Goal: Task Accomplishment & Management: Complete application form

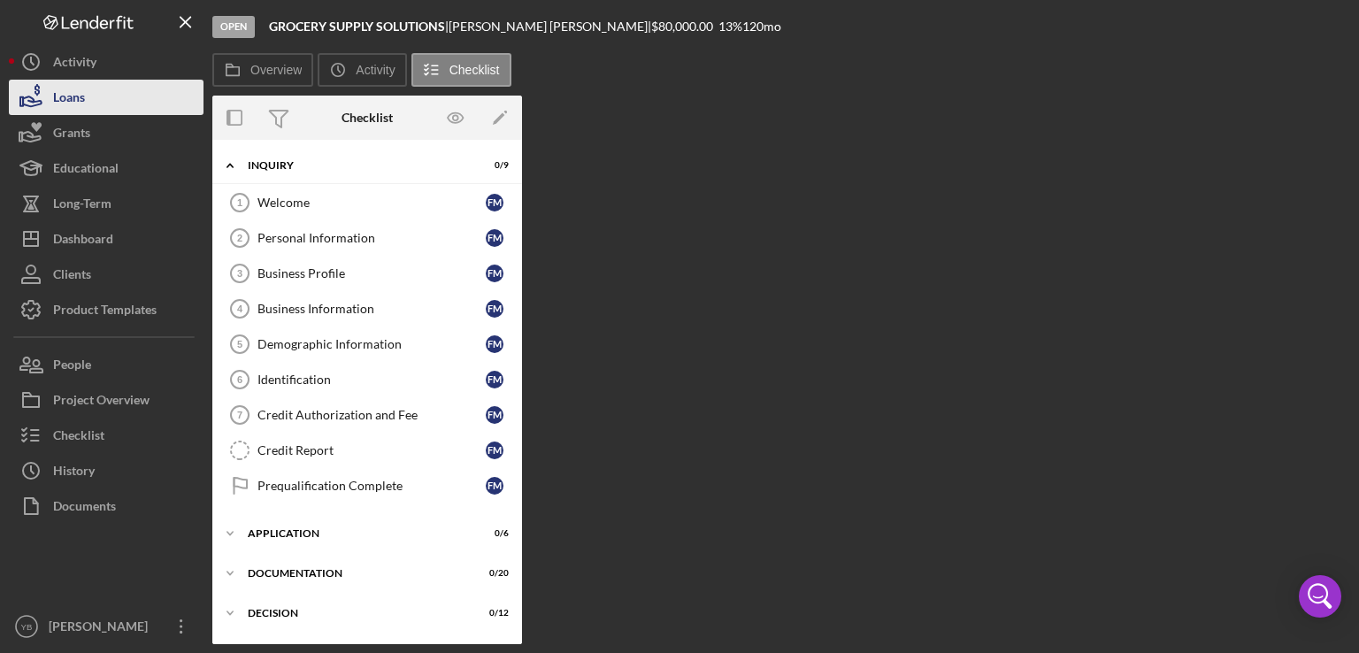
click at [126, 91] on button "Loans" at bounding box center [106, 97] width 195 height 35
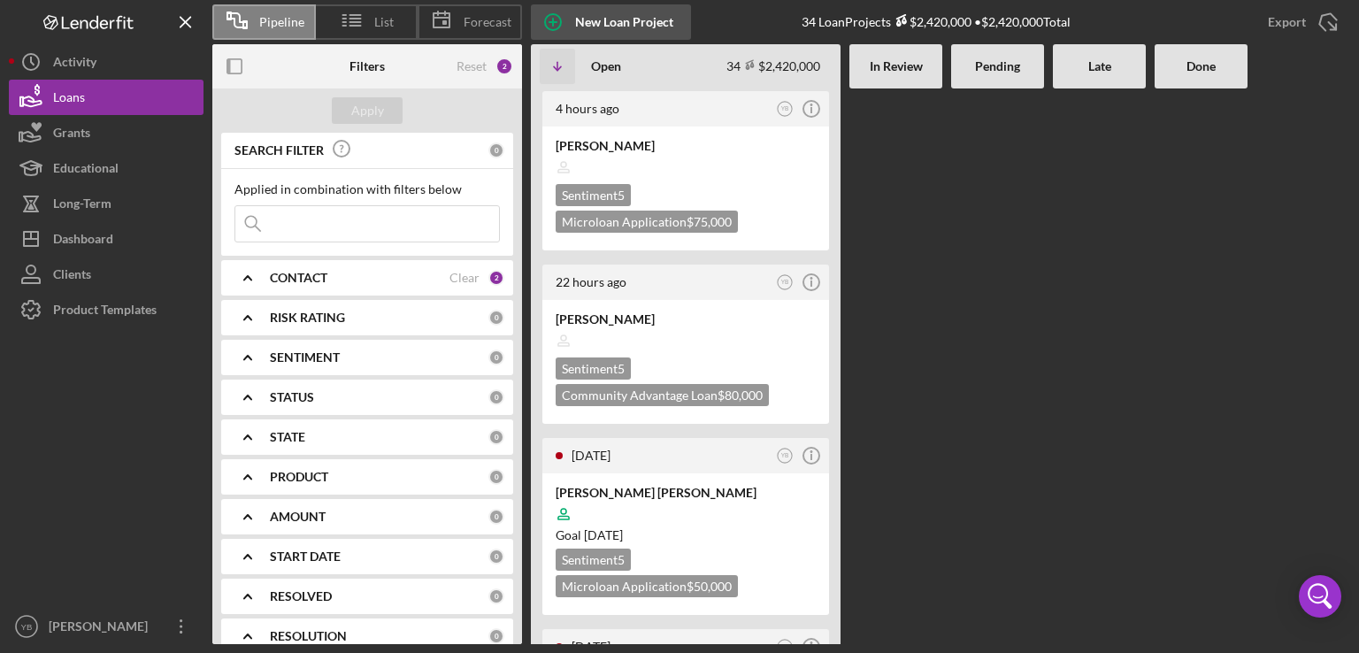
click at [634, 11] on div "New Loan Project" at bounding box center [624, 21] width 98 height 35
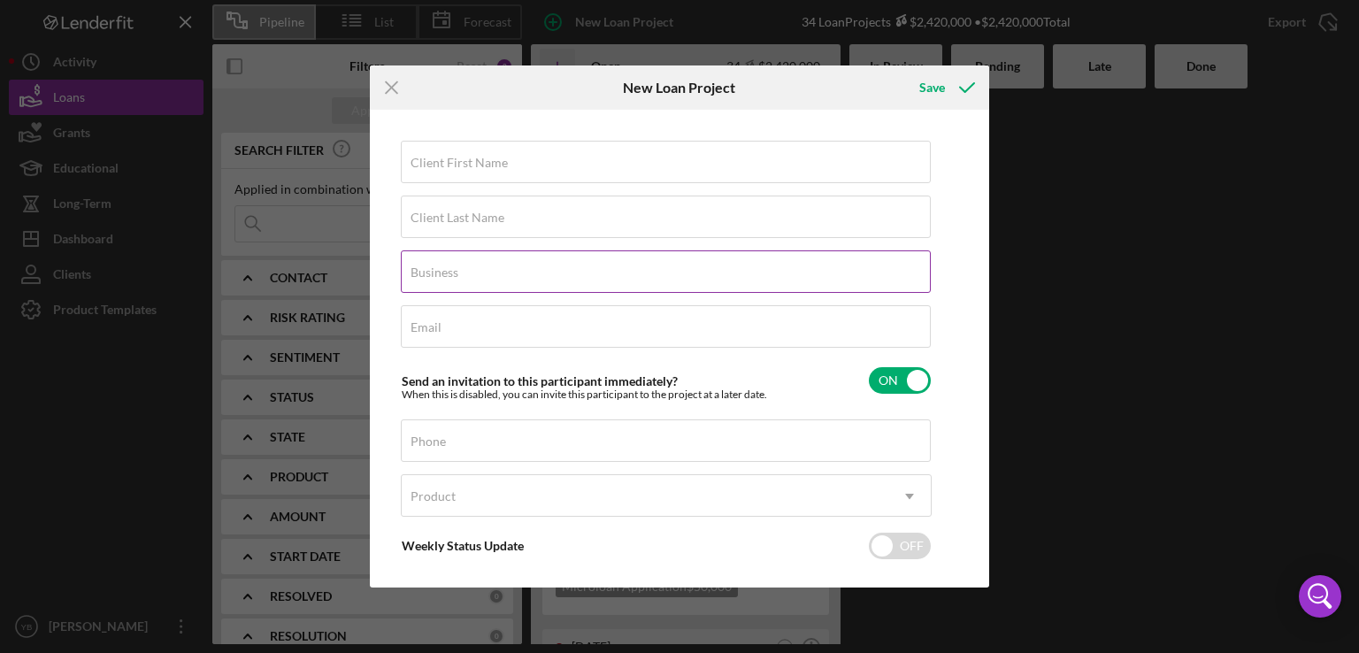
click at [425, 273] on label "Business" at bounding box center [434, 272] width 48 height 14
click at [425, 273] on input "Business" at bounding box center [666, 271] width 530 height 42
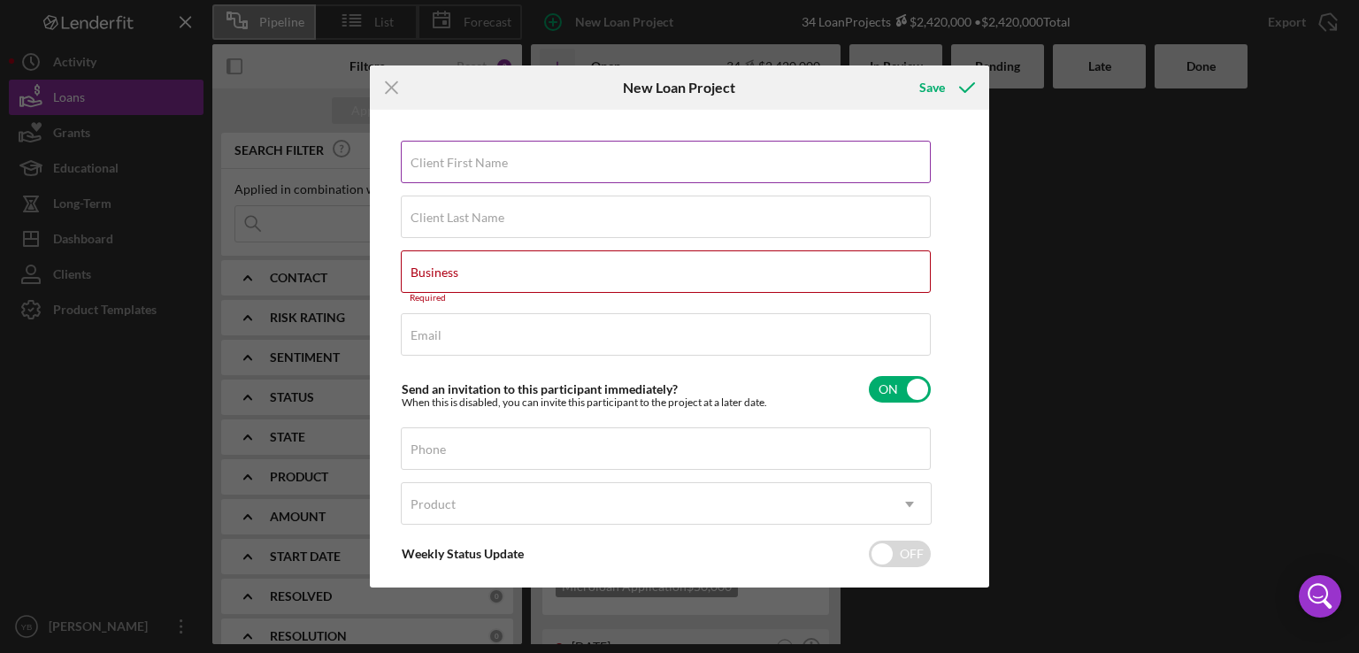
click at [487, 167] on label "Client First Name" at bounding box center [458, 163] width 97 height 14
click at [487, 167] on input "Client First Name" at bounding box center [666, 162] width 530 height 42
paste input "[PERSON_NAME]"
type input "[PERSON_NAME]"
click at [445, 221] on label "Client Last Name" at bounding box center [457, 217] width 94 height 14
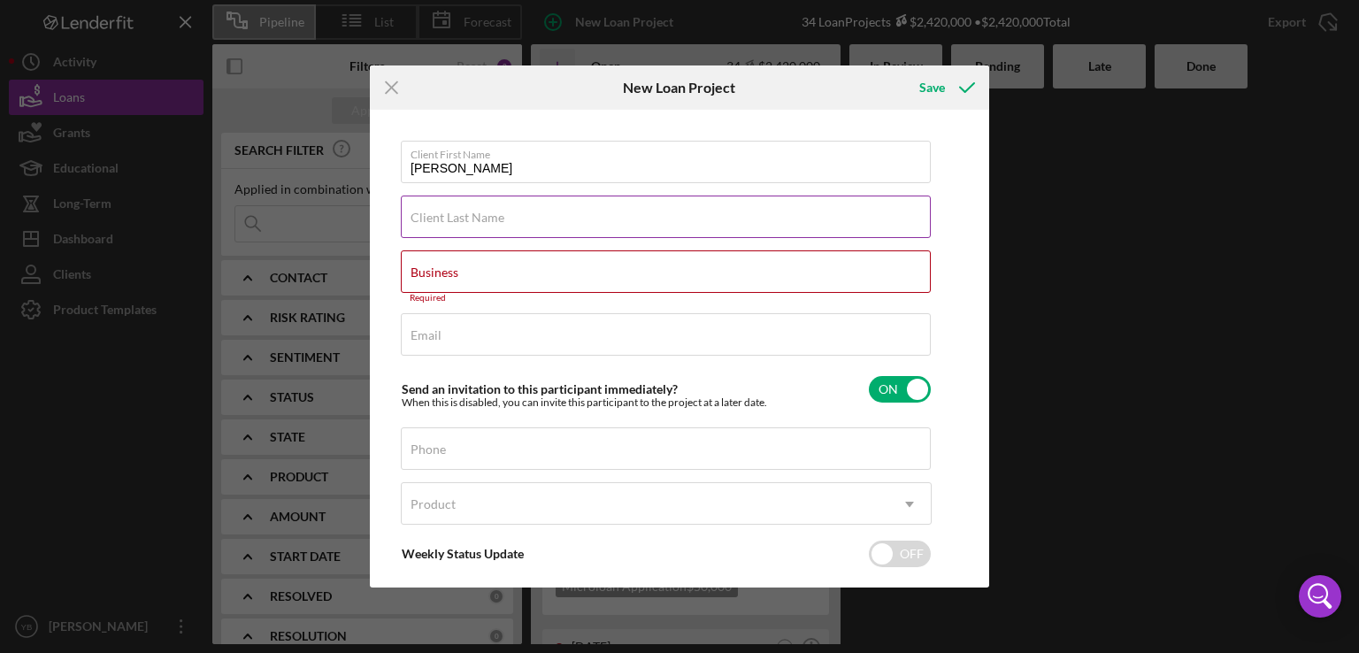
click at [445, 221] on input "Client Last Name" at bounding box center [666, 216] width 530 height 42
paste input "[PERSON_NAME]"
type input "[PERSON_NAME]"
click at [570, 169] on input "[PERSON_NAME]" at bounding box center [666, 162] width 530 height 42
type input "JOSUAD"
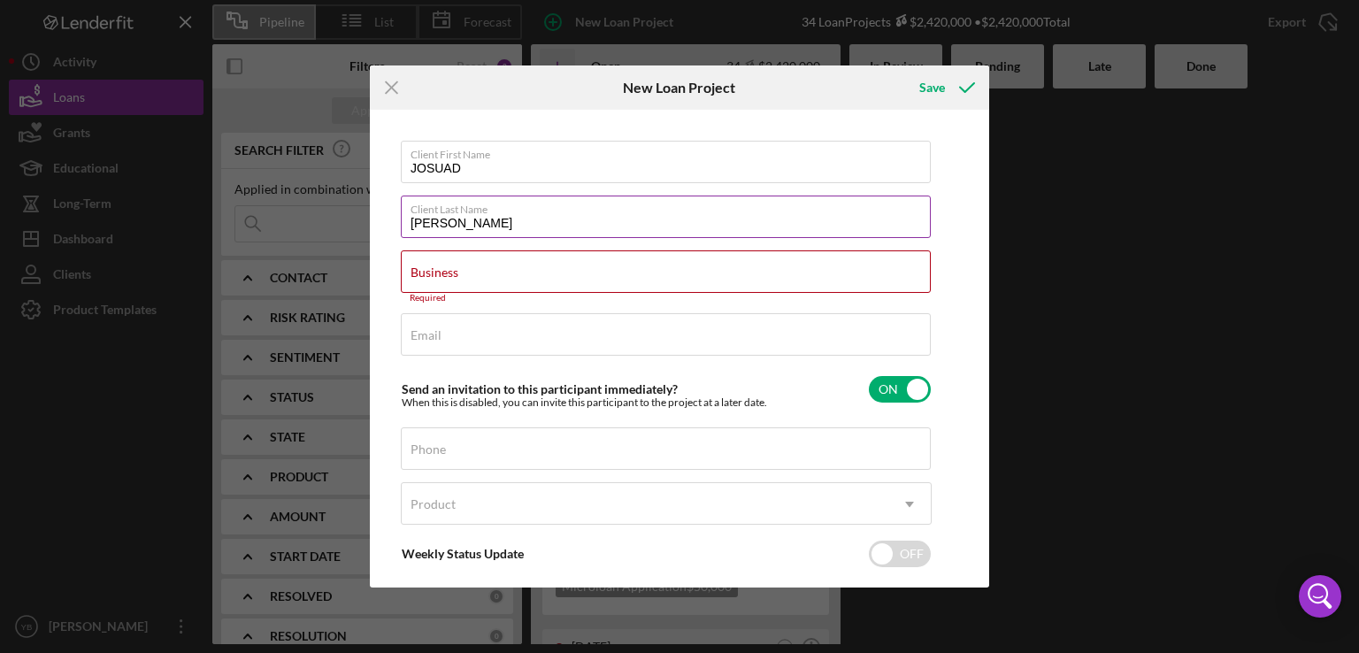
click at [467, 225] on input "[PERSON_NAME]" at bounding box center [666, 216] width 530 height 42
type input "[PERSON_NAME]"
click at [426, 283] on input "Business" at bounding box center [666, 271] width 530 height 42
paste input "[PERSON_NAME] INC"
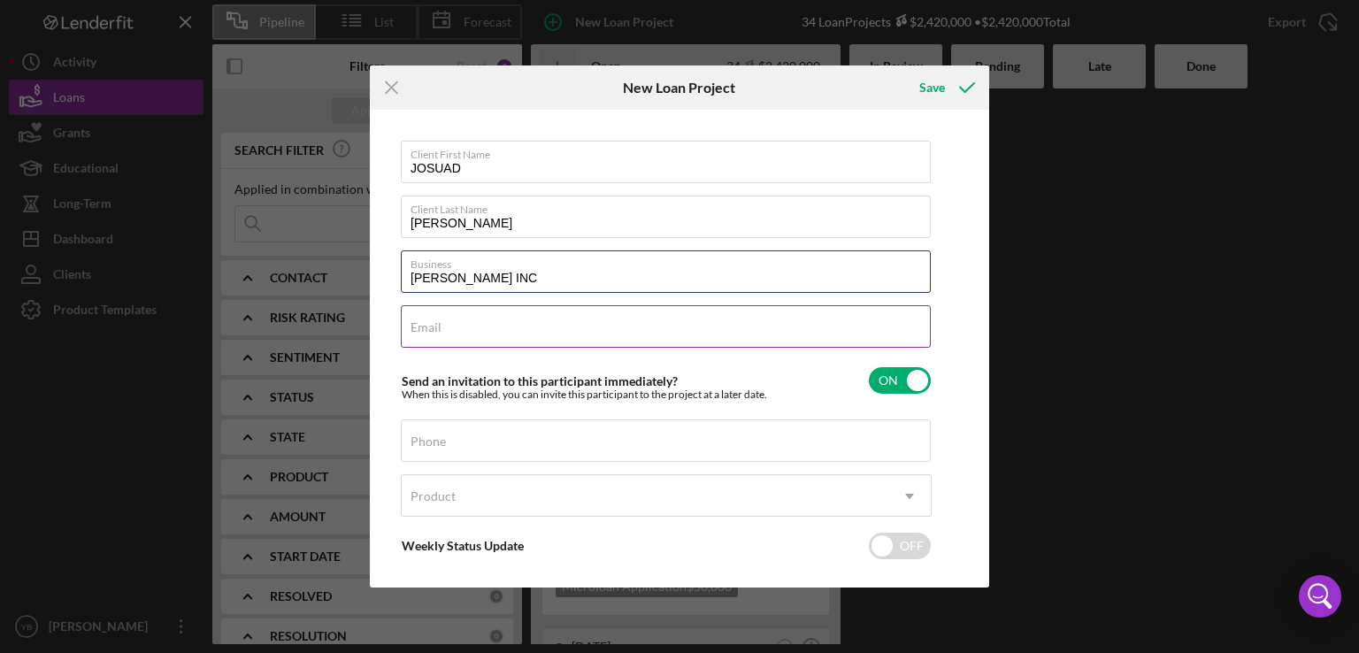
type input "[PERSON_NAME] INC"
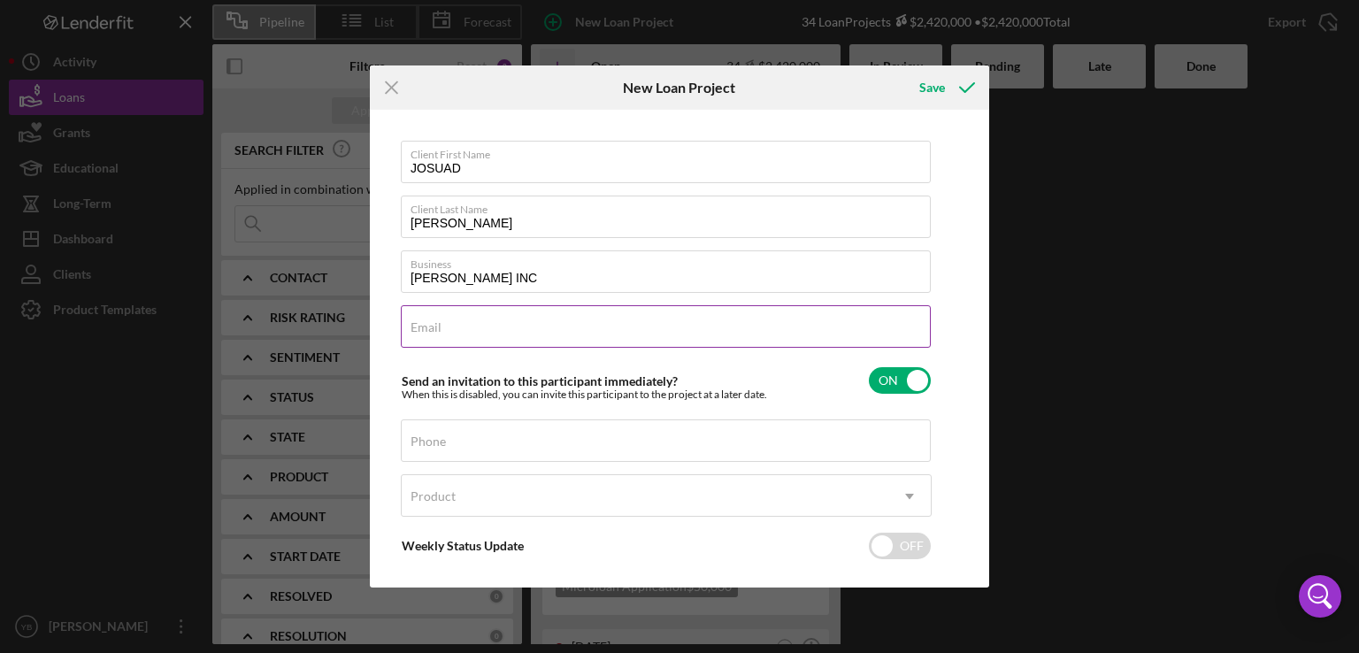
click at [412, 329] on label "Email" at bounding box center [425, 327] width 31 height 14
click at [412, 329] on input "Email" at bounding box center [666, 326] width 530 height 42
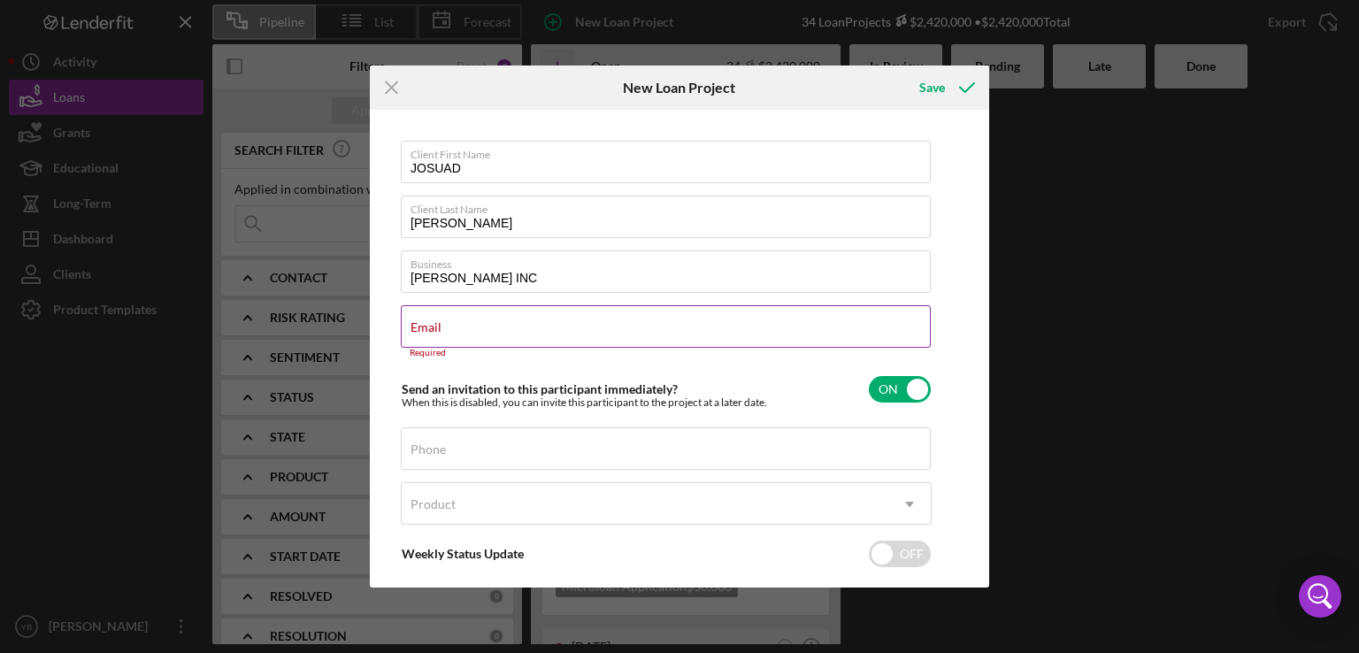
click at [478, 323] on div "Email Required" at bounding box center [666, 331] width 531 height 53
click at [441, 328] on input "Email" at bounding box center [666, 326] width 530 height 42
paste input "[EMAIL_ADDRESS][DOMAIN_NAME]"
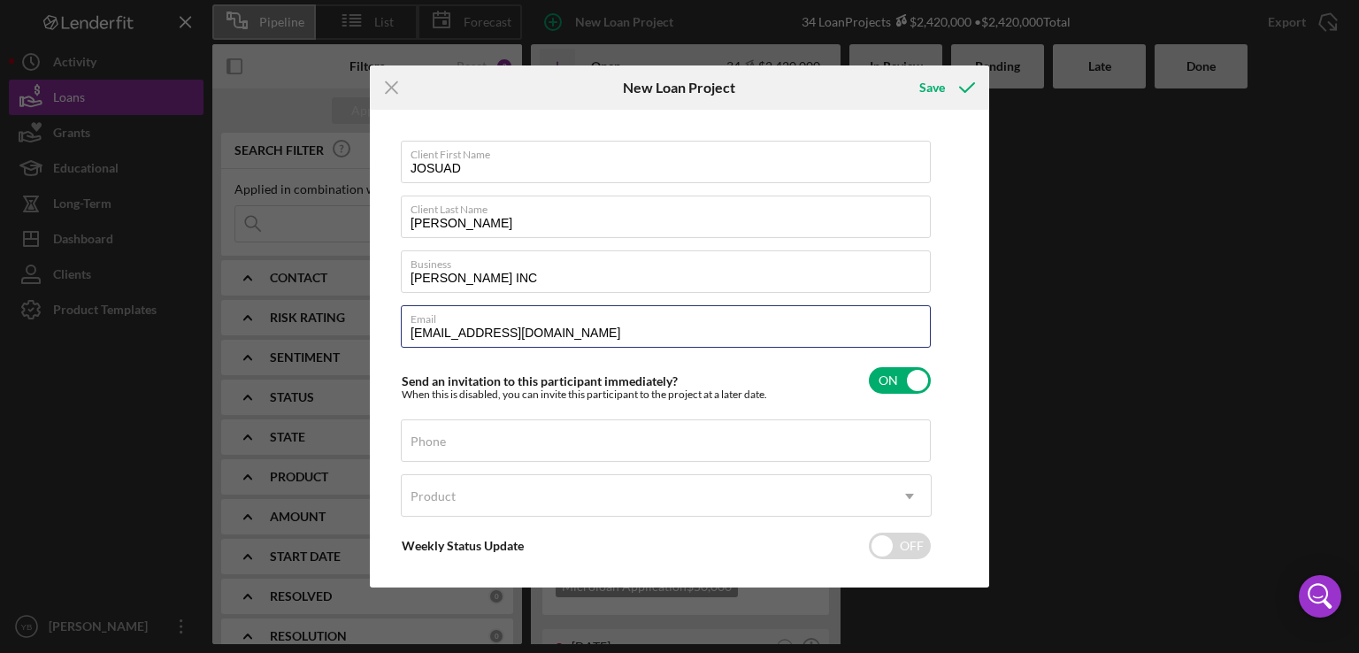
type input "[EMAIL_ADDRESS][DOMAIN_NAME]"
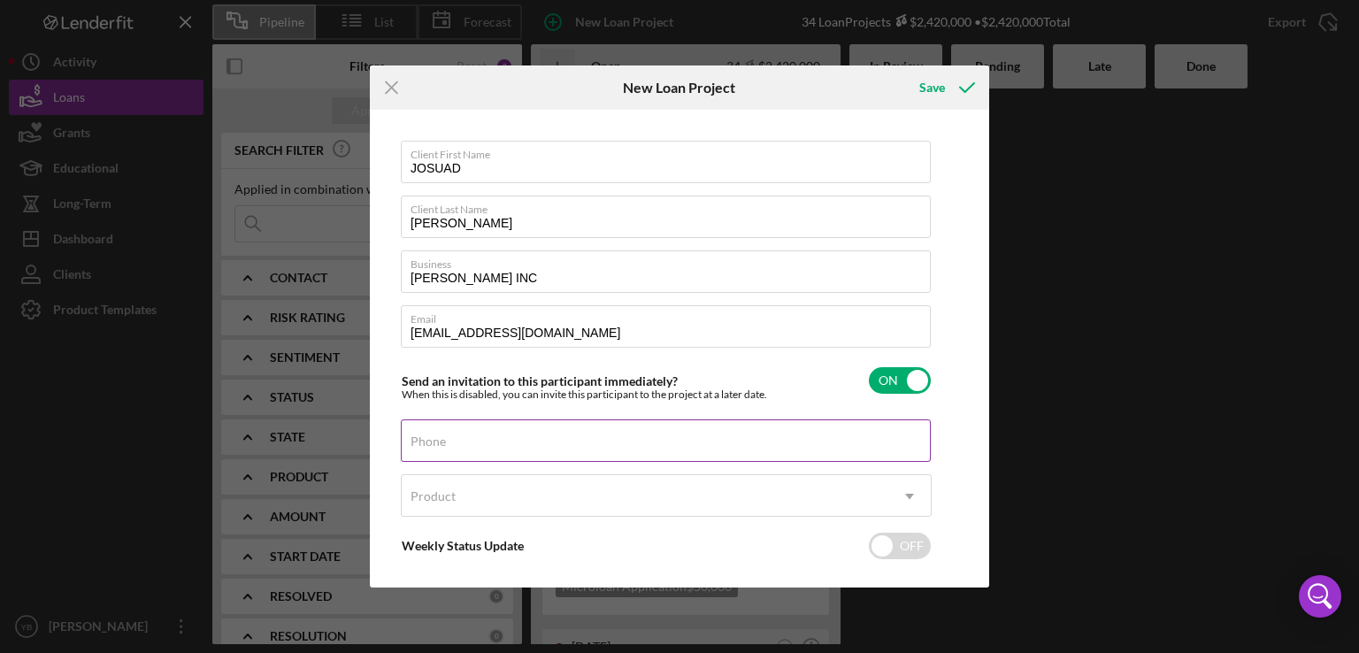
click at [421, 434] on label "Phone" at bounding box center [427, 441] width 35 height 14
click at [421, 433] on input "Phone" at bounding box center [666, 440] width 530 height 42
paste input "[PHONE_NUMBER]"
type input "[PHONE_NUMBER]"
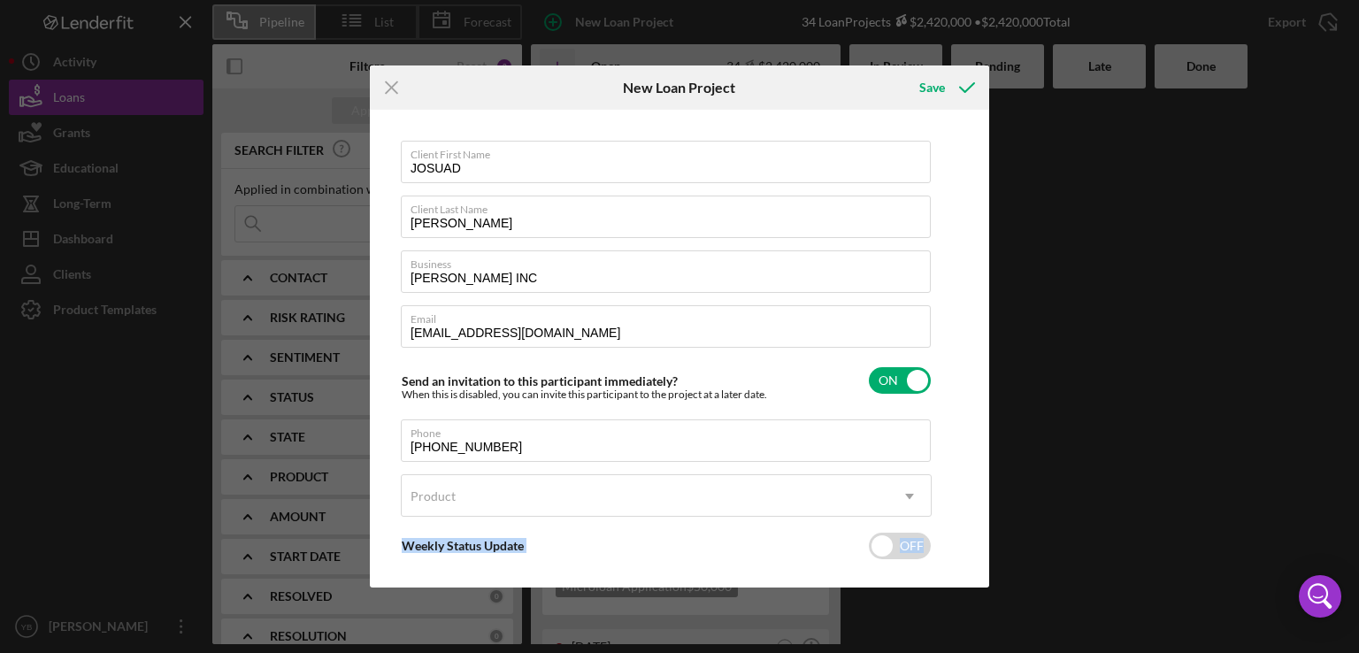
drag, startPoint x: 984, startPoint y: 502, endPoint x: 982, endPoint y: 527, distance: 24.8
click at [982, 527] on div "Client First Name JOSUAD Client Last Name [PERSON_NAME] Business [PERSON_NAME] …" at bounding box center [679, 348] width 610 height 469
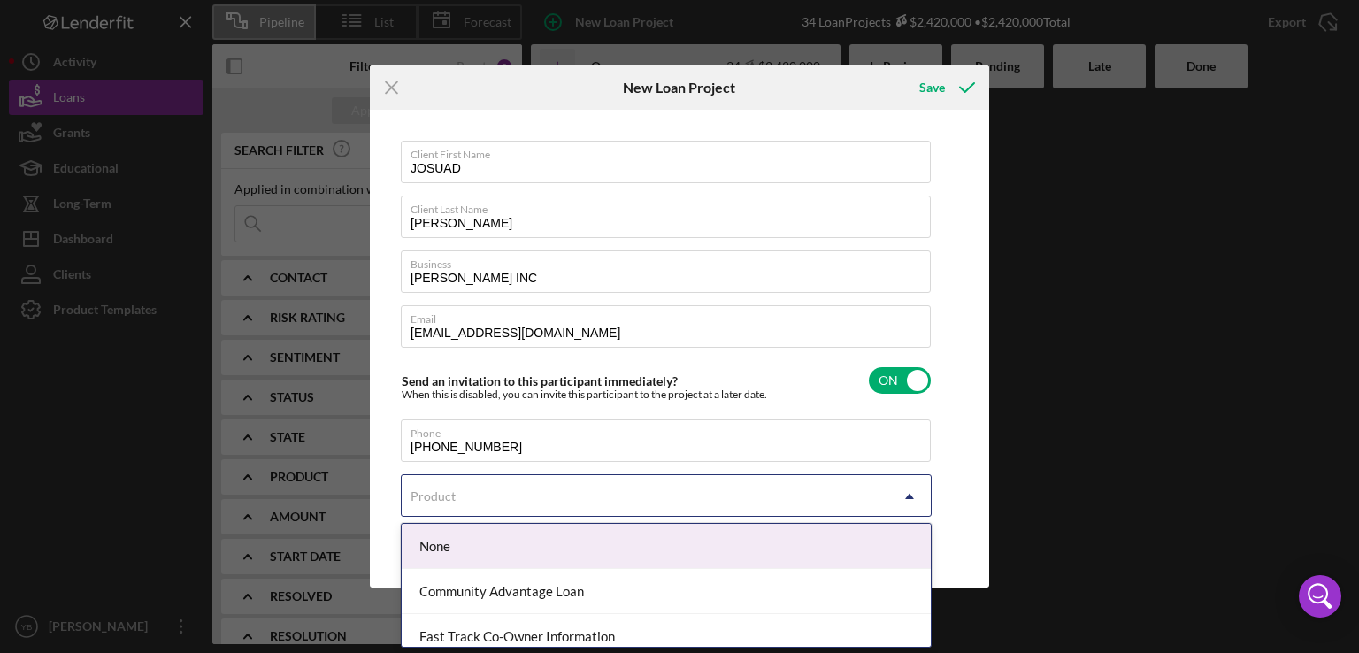
click at [914, 500] on icon "Icon/Dropdown Arrow" at bounding box center [909, 496] width 42 height 42
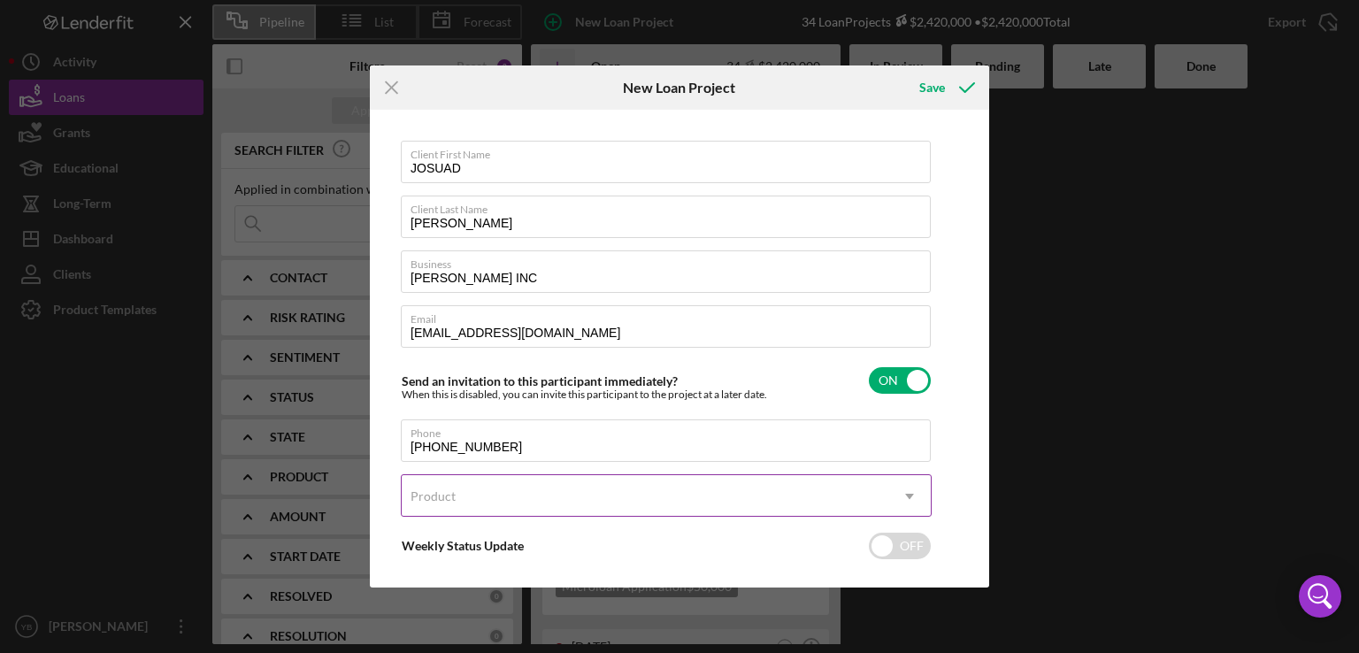
drag, startPoint x: 986, startPoint y: 502, endPoint x: 908, endPoint y: 505, distance: 77.9
click at [908, 505] on div "Client First Name JOSUAD Client Last Name [PERSON_NAME] Business [PERSON_NAME] …" at bounding box center [679, 349] width 619 height 478
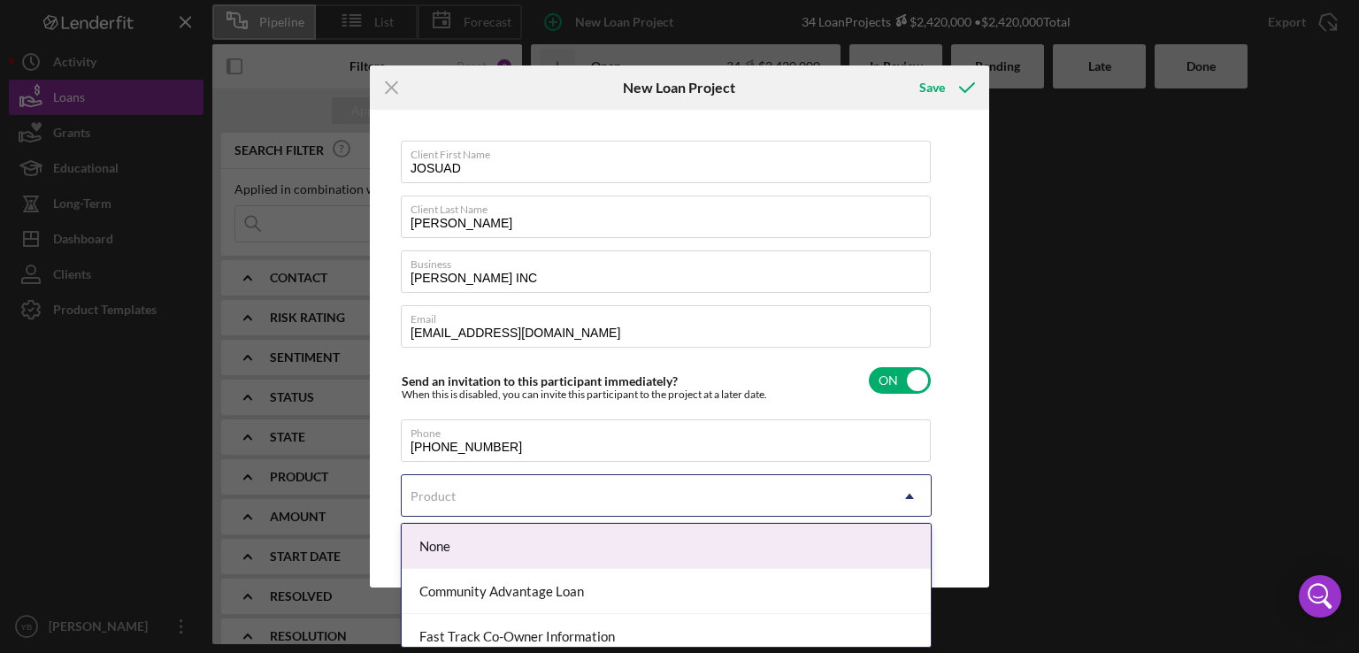
click at [908, 505] on icon "Icon/Dropdown Arrow" at bounding box center [909, 496] width 42 height 42
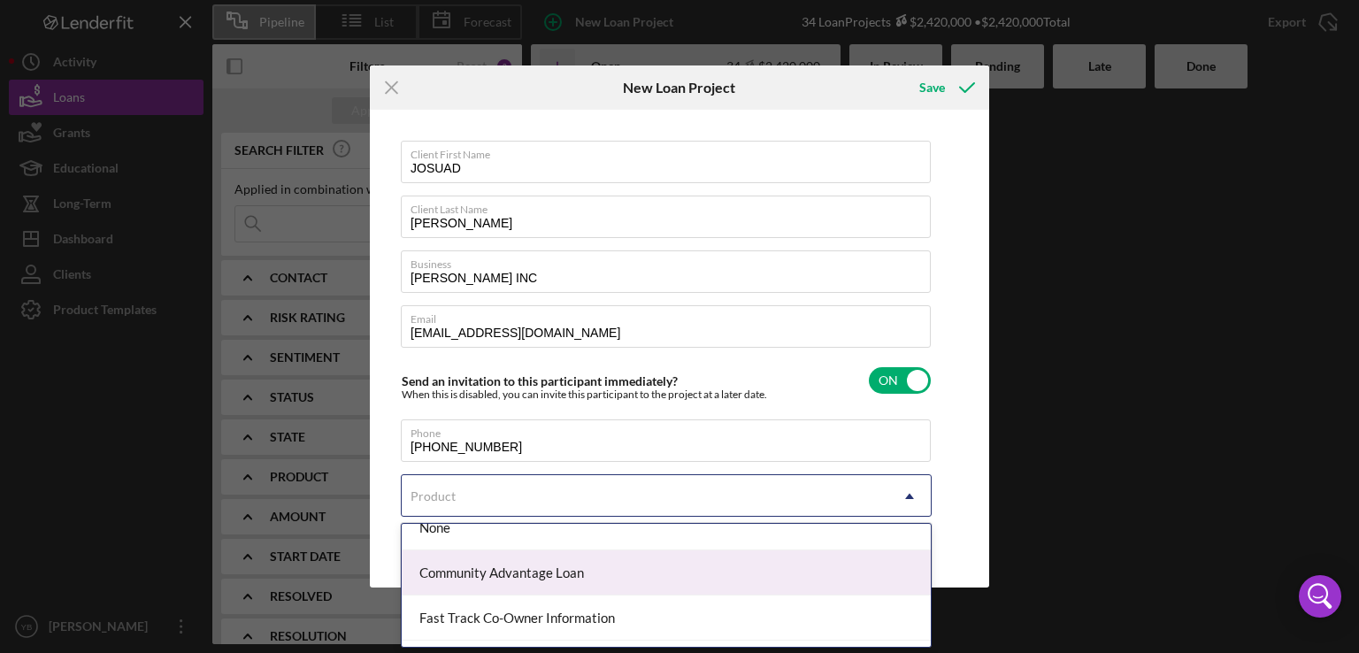
scroll to position [26, 0]
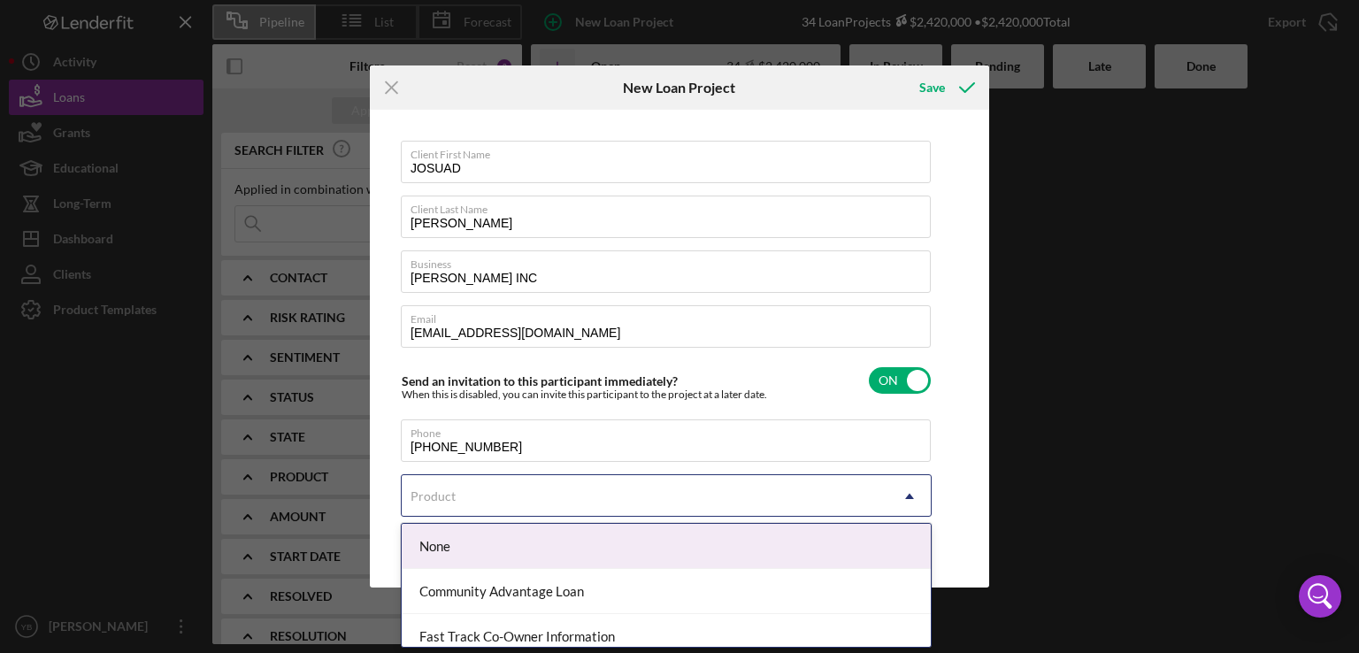
click at [914, 501] on icon "Icon/Dropdown Arrow" at bounding box center [909, 496] width 42 height 42
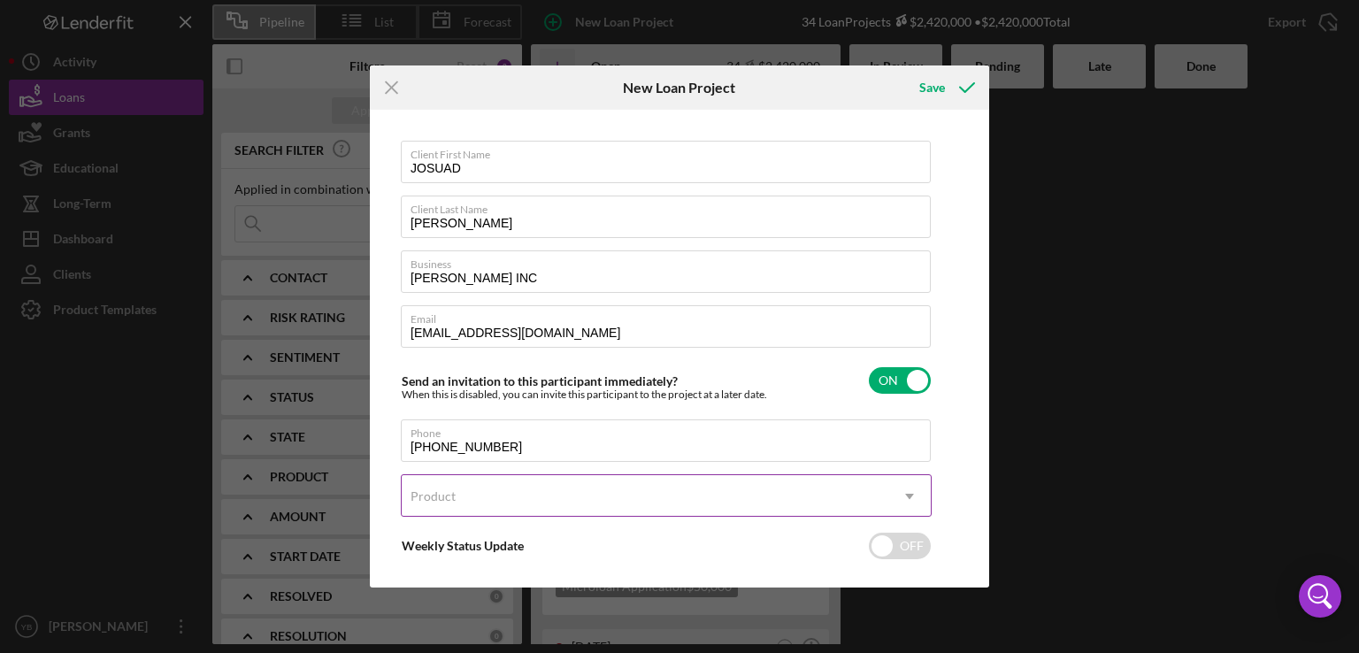
drag, startPoint x: 978, startPoint y: 505, endPoint x: 909, endPoint y: 500, distance: 69.2
click at [909, 500] on div "Client First Name JOSUAD Client Last Name [PERSON_NAME] Business [PERSON_NAME] …" at bounding box center [679, 348] width 610 height 469
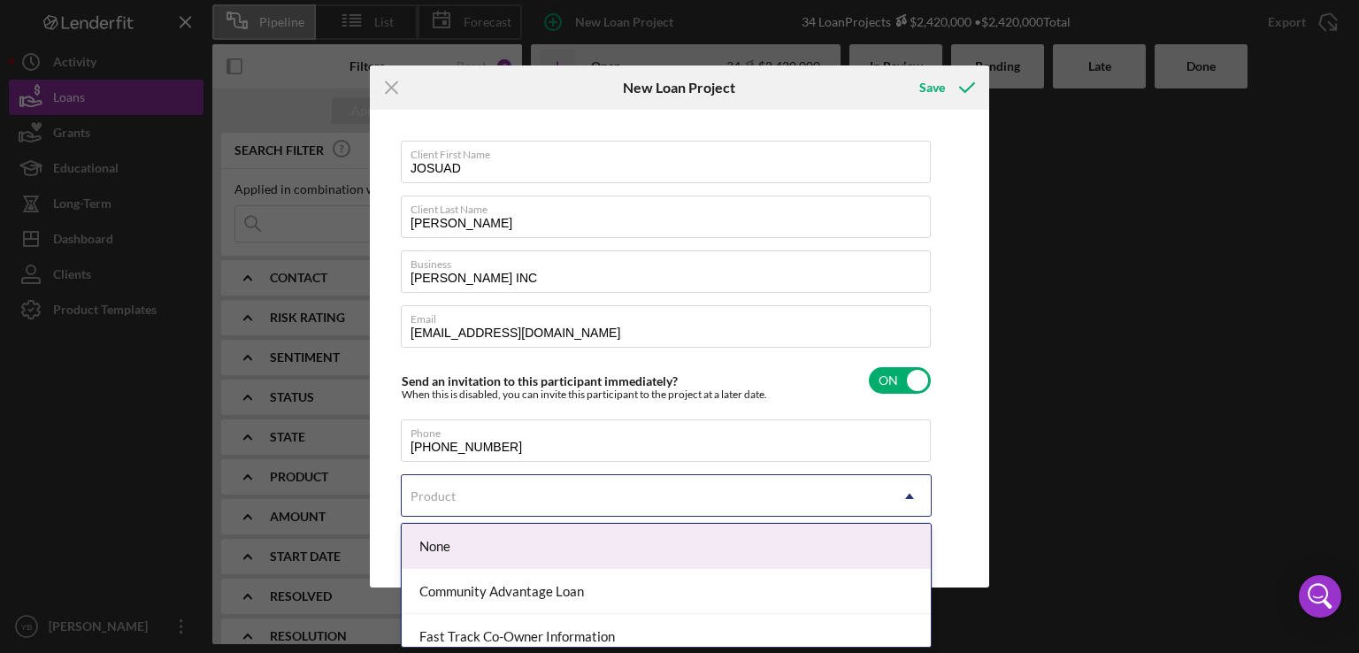
click at [909, 500] on icon "Icon/Dropdown Arrow" at bounding box center [909, 496] width 42 height 42
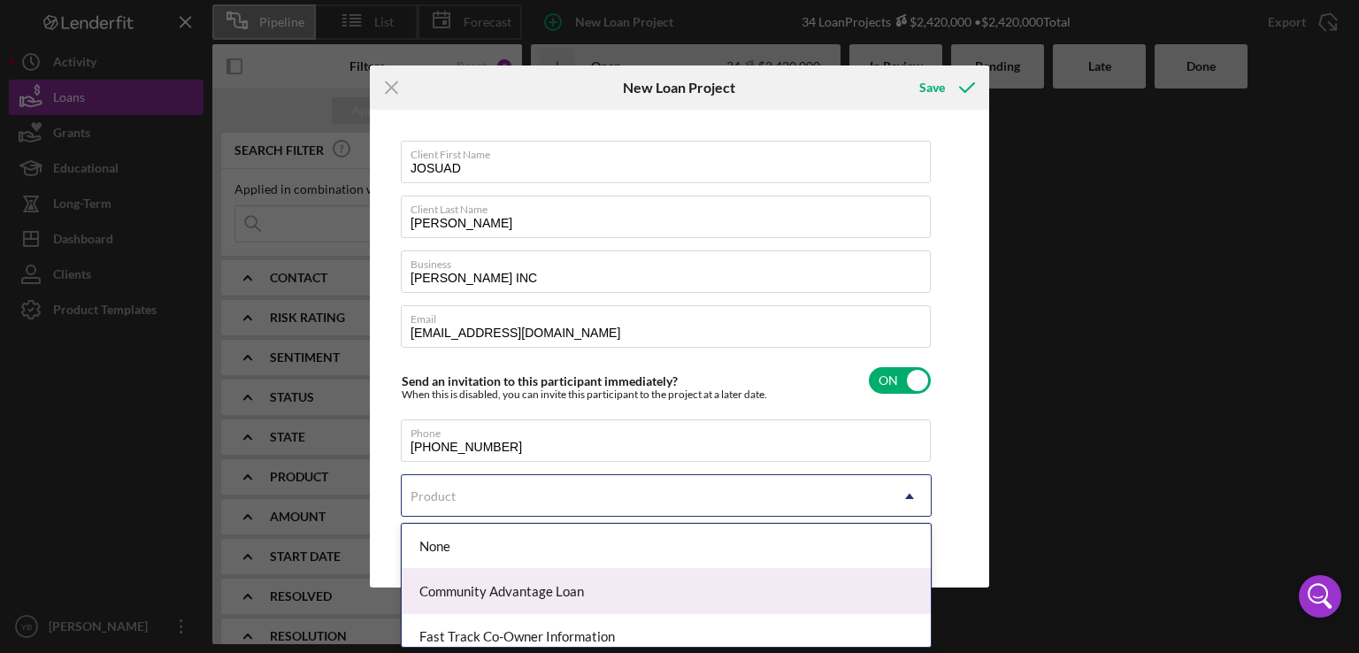
click at [768, 584] on div "Community Advantage Loan" at bounding box center [666, 591] width 529 height 45
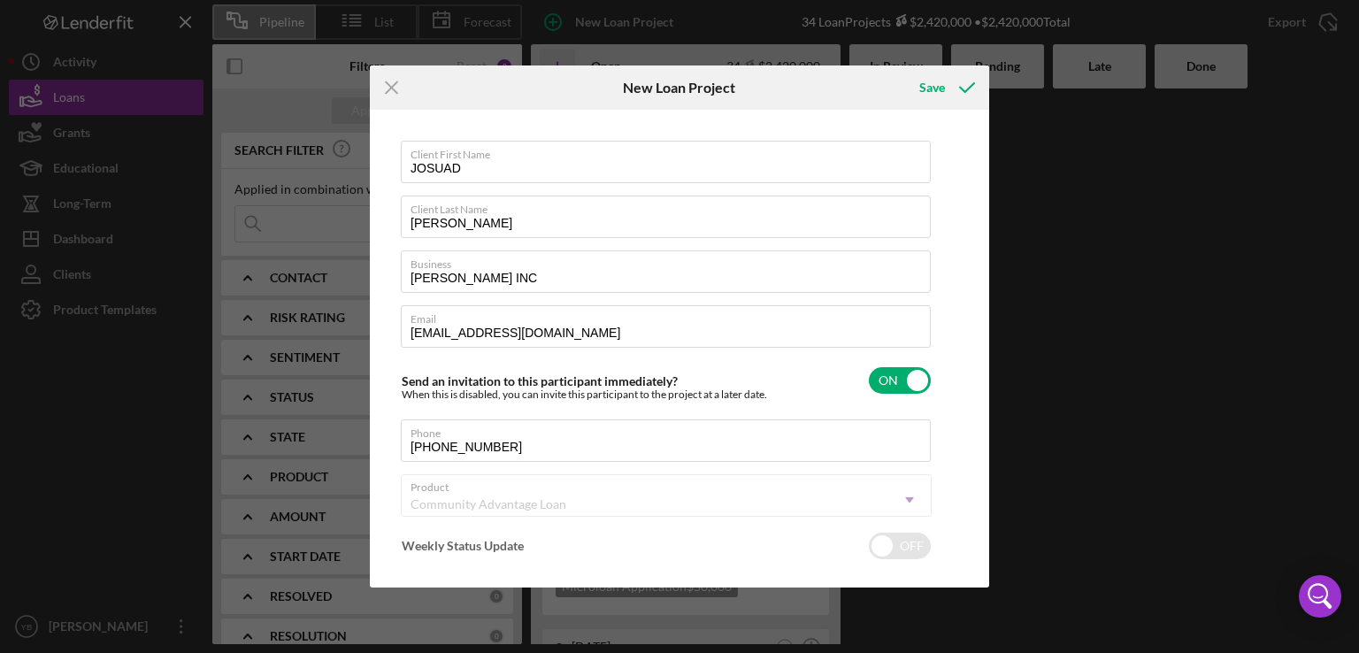
checkbox input "true"
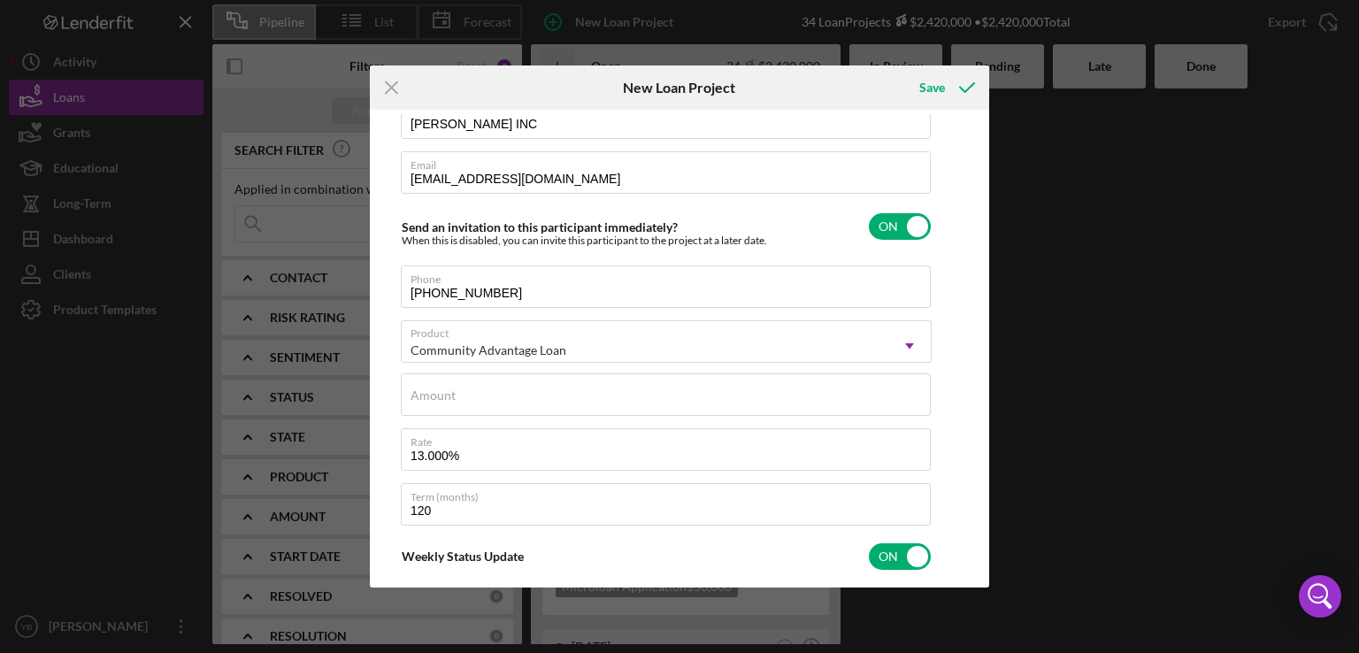
scroll to position [200, 0]
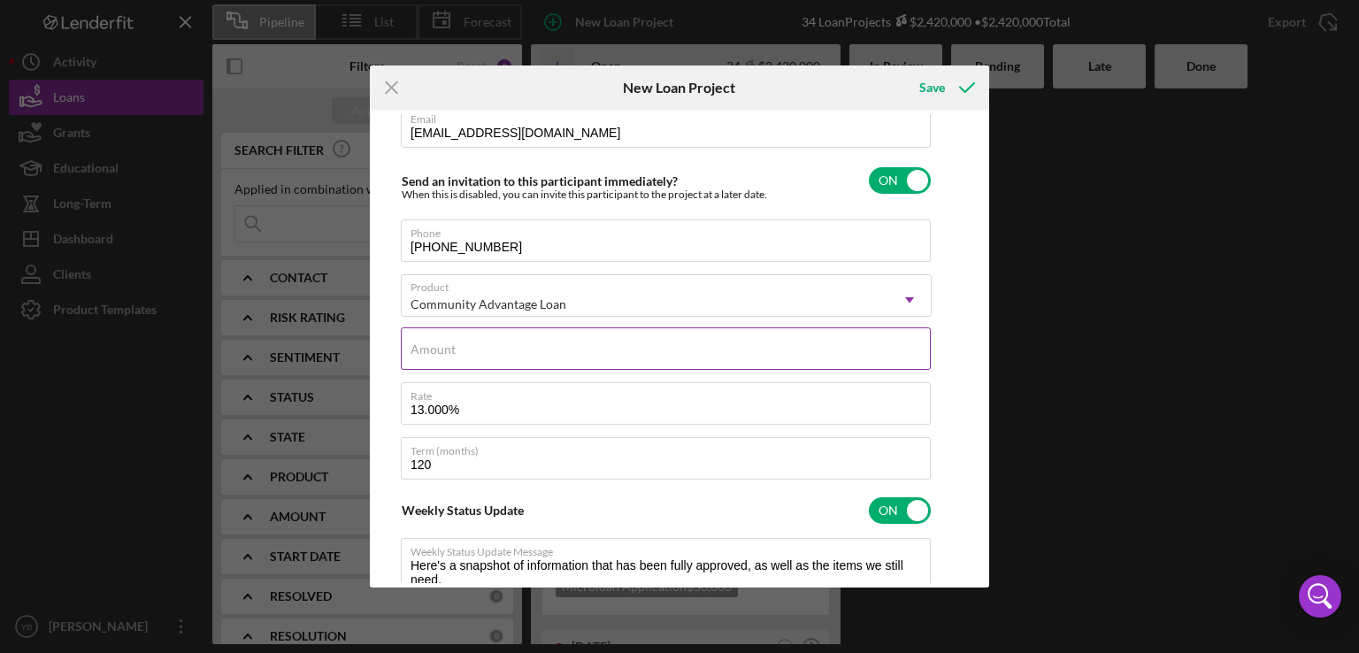
click at [440, 355] on label "Amount" at bounding box center [432, 349] width 45 height 14
click at [440, 355] on input "Amount" at bounding box center [666, 348] width 530 height 42
type input "$1"
type textarea "Here's a snapshot of information that has been fully approved, as well as the i…"
type input "$15"
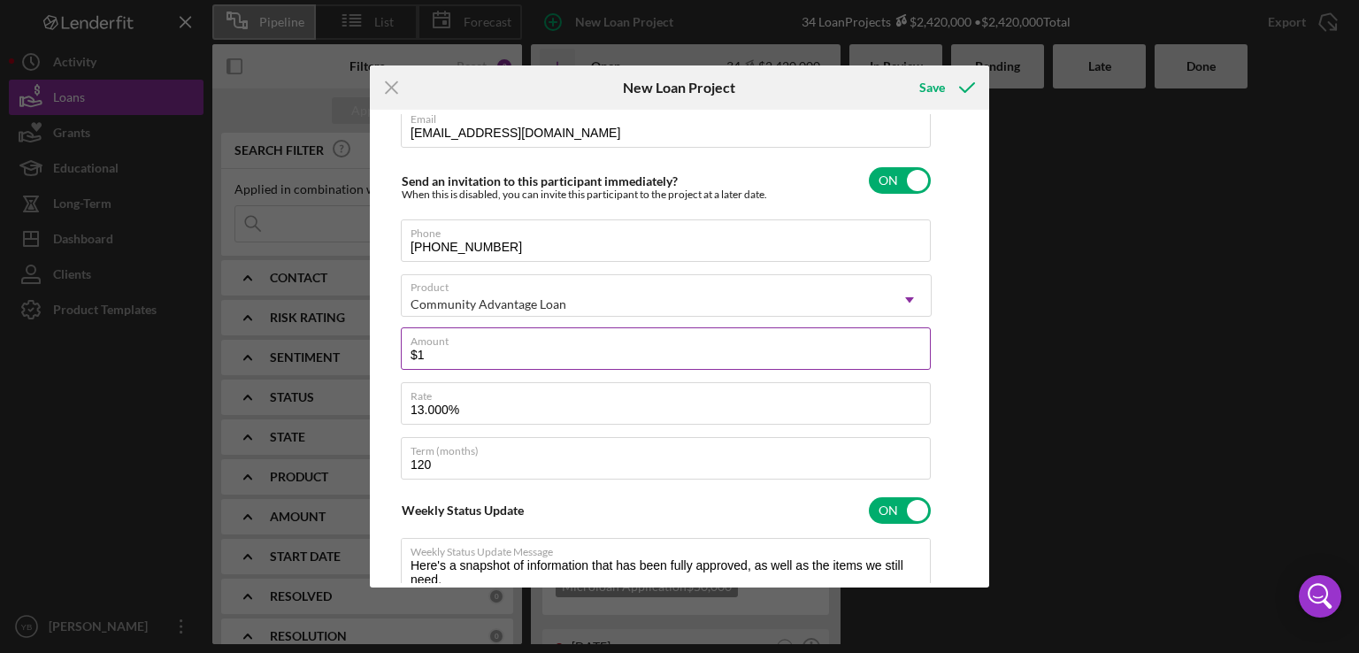
type textarea "Here's a snapshot of information that has been fully approved, as well as the i…"
type input "$150"
type textarea "Here's a snapshot of information that has been fully approved, as well as the i…"
type input "$1,500"
type textarea "Here's a snapshot of information that has been fully approved, as well as the i…"
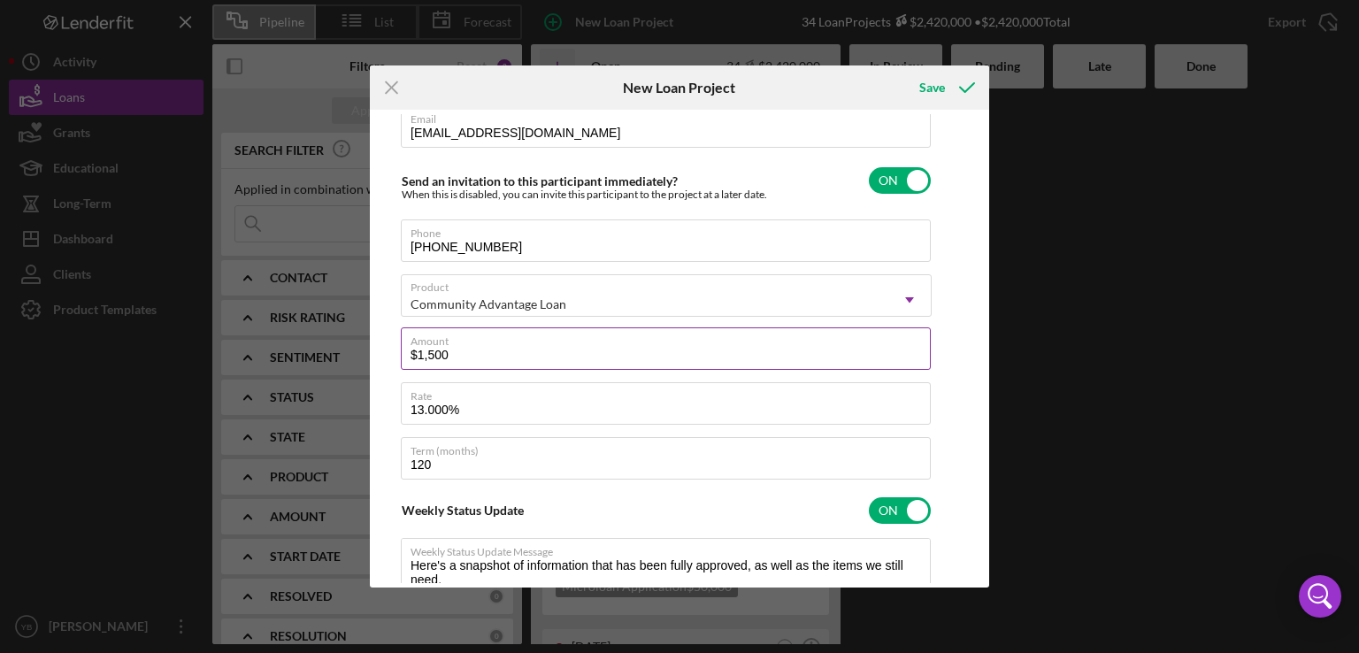
type input "$15,000"
type textarea "Here's a snapshot of information that has been fully approved, as well as the i…"
type input "$150,000"
type textarea "Here's a snapshot of information that has been fully approved, as well as the i…"
type input "$150,000"
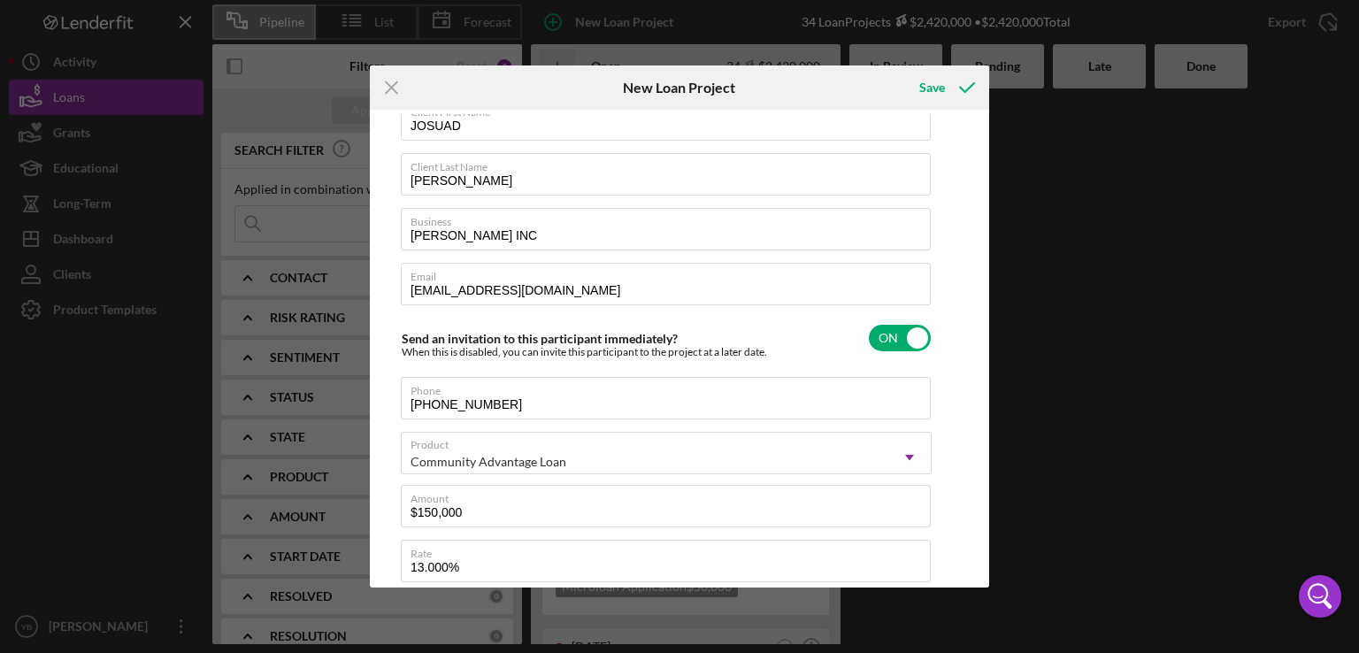
scroll to position [0, 0]
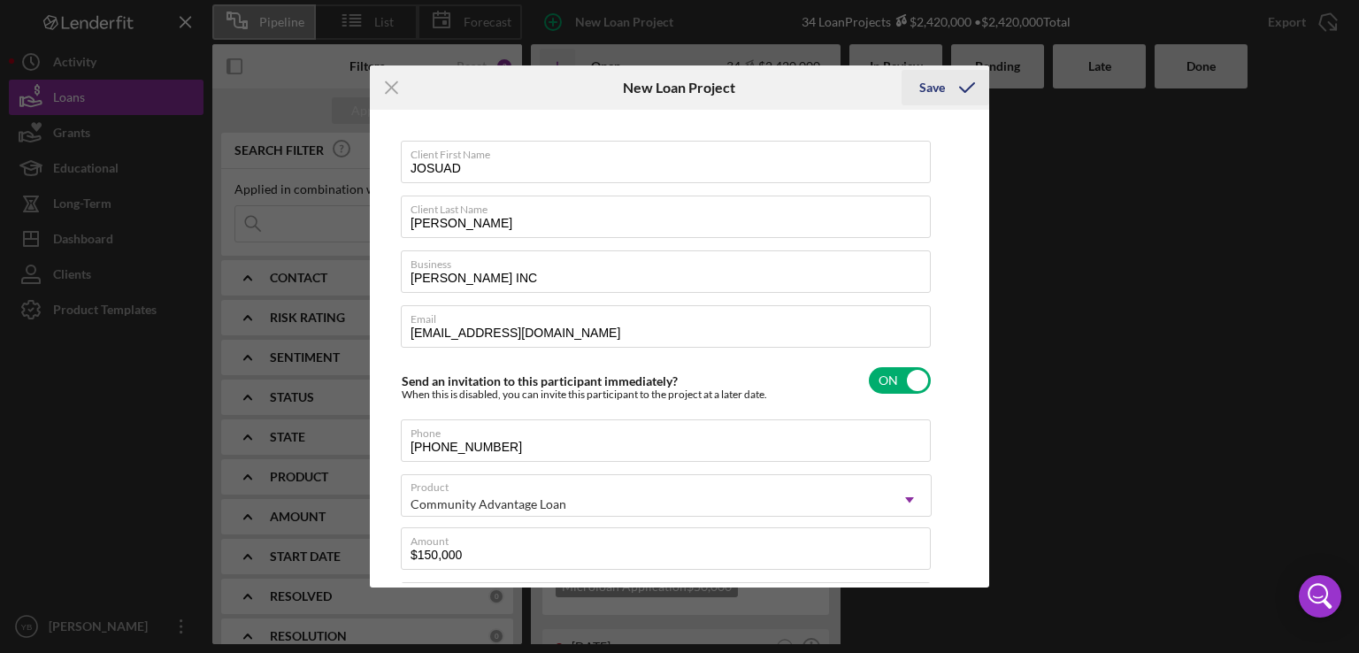
click at [933, 93] on div "Save" at bounding box center [932, 87] width 26 height 35
type textarea "Here's a snapshot of information that has been fully approved, as well as the i…"
checkbox input "false"
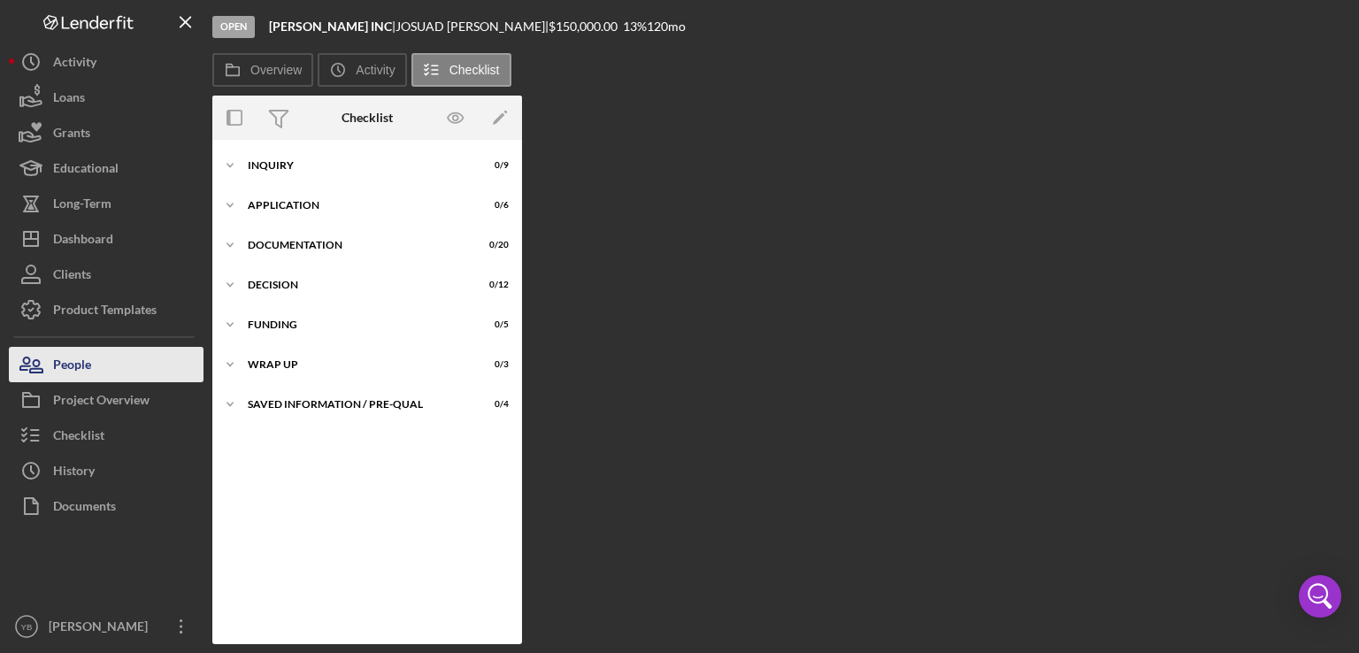
click at [98, 362] on button "People" at bounding box center [106, 364] width 195 height 35
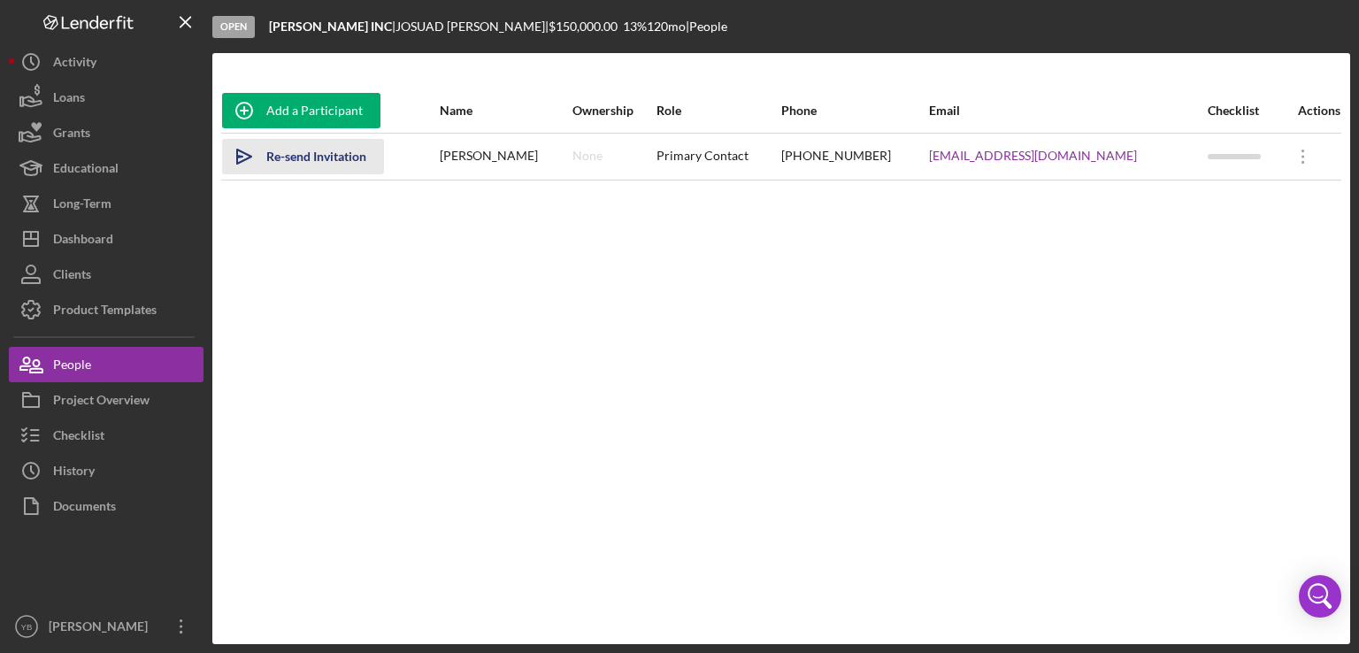
click at [334, 160] on div "Re-send Invitation" at bounding box center [316, 156] width 100 height 35
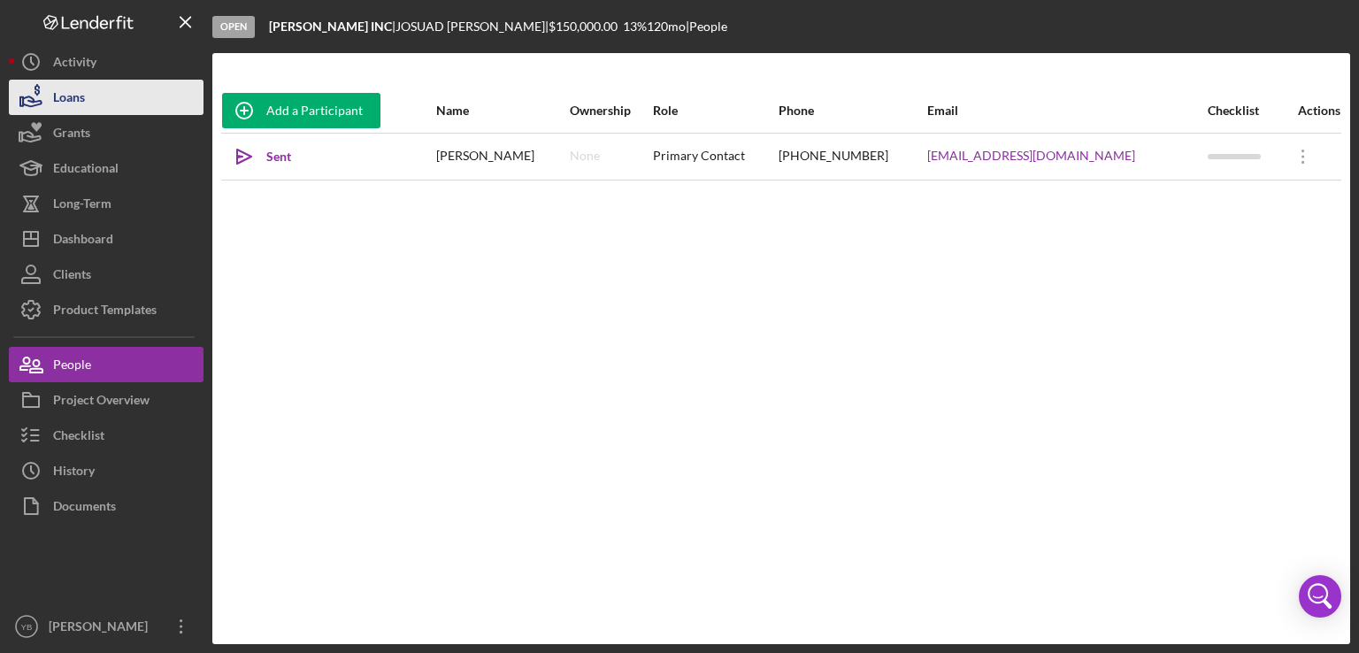
click at [80, 102] on div "Loans" at bounding box center [69, 100] width 32 height 40
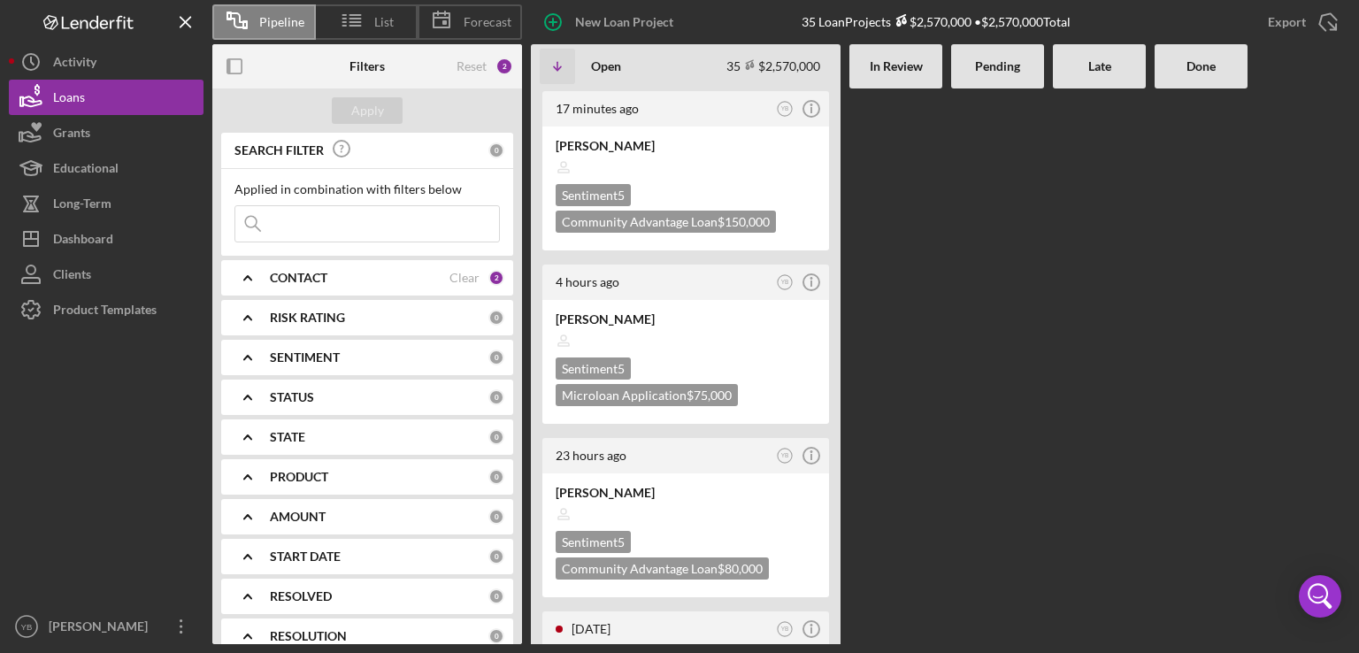
click at [973, 284] on div at bounding box center [997, 365] width 93 height 555
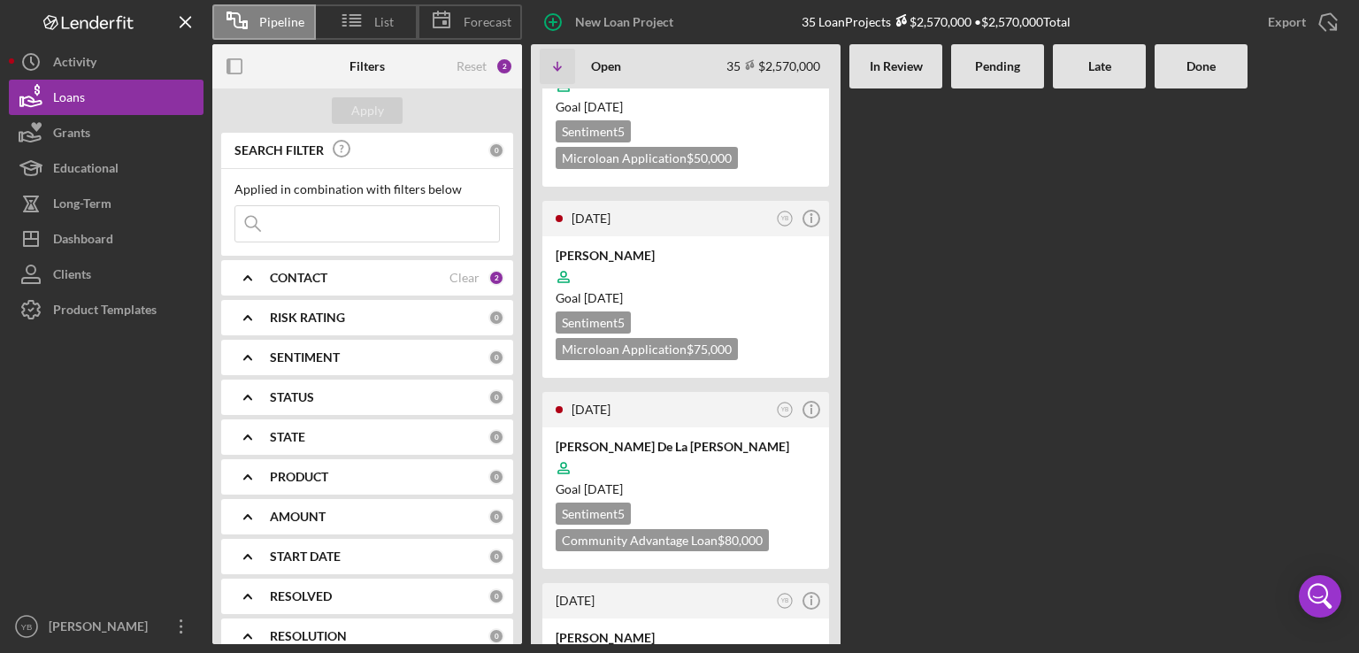
scroll to position [708, 0]
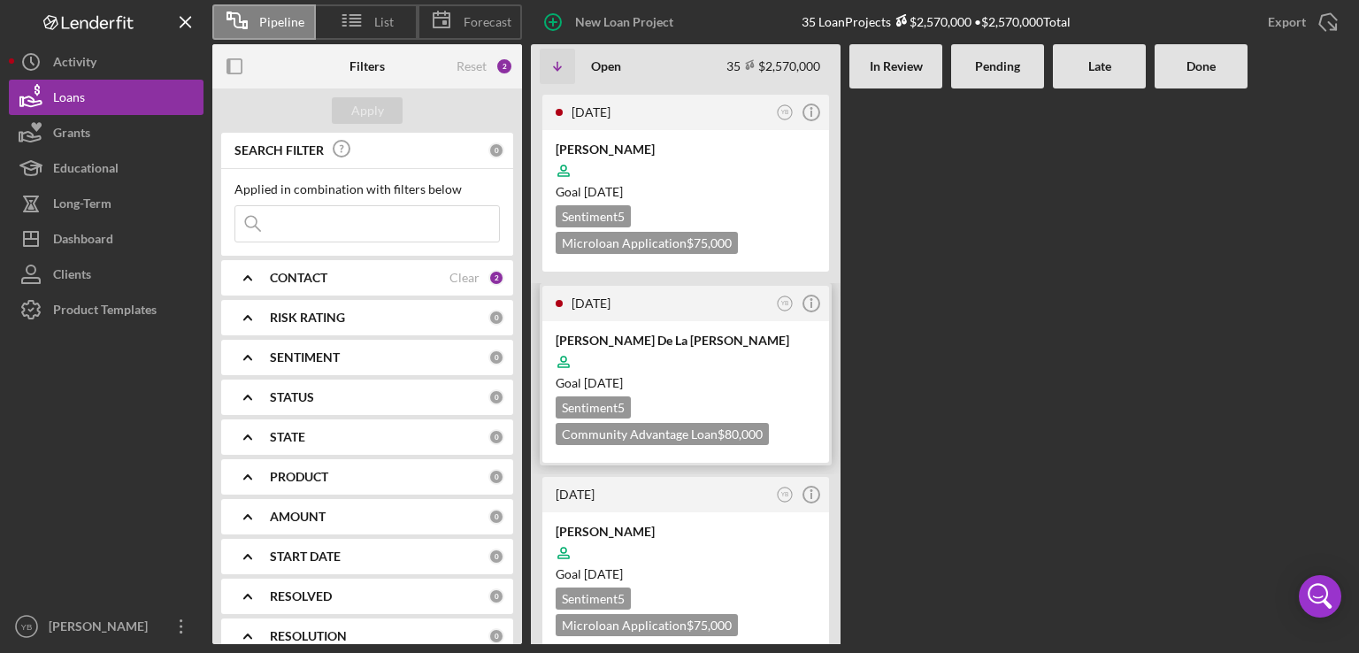
click at [739, 374] on div "Goal [DATE]" at bounding box center [685, 383] width 260 height 18
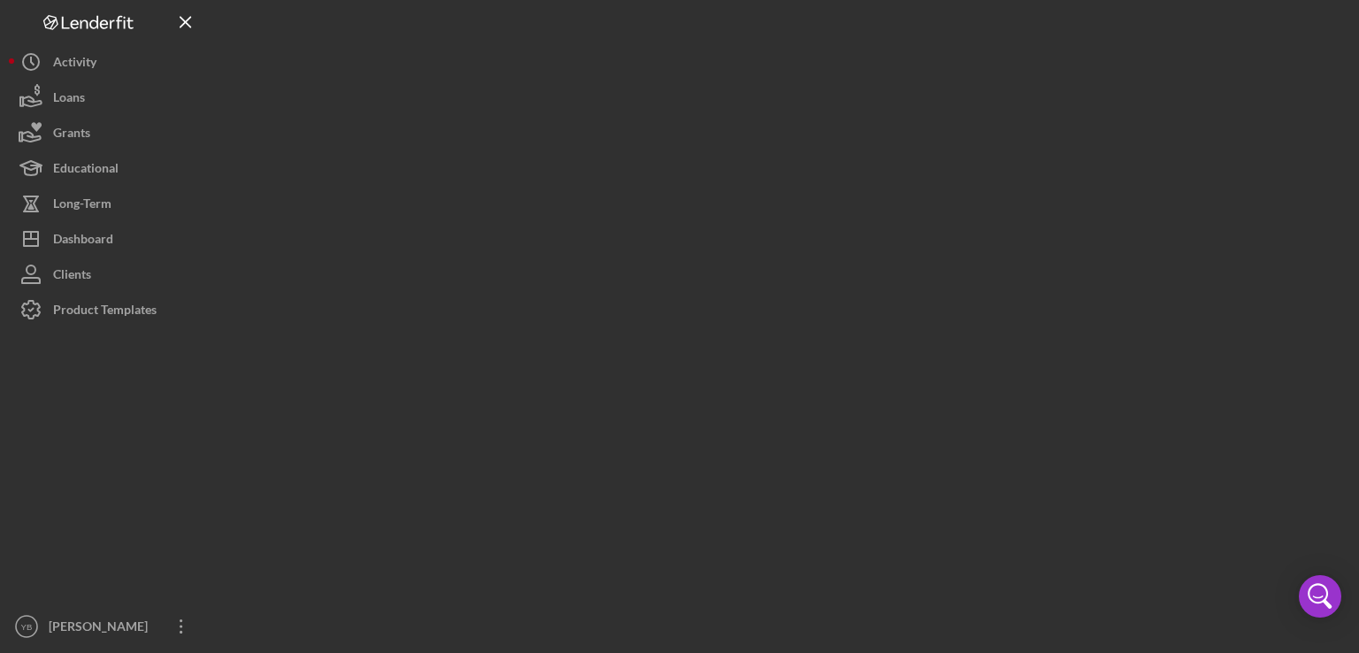
click at [739, 371] on div at bounding box center [780, 322] width 1137 height 644
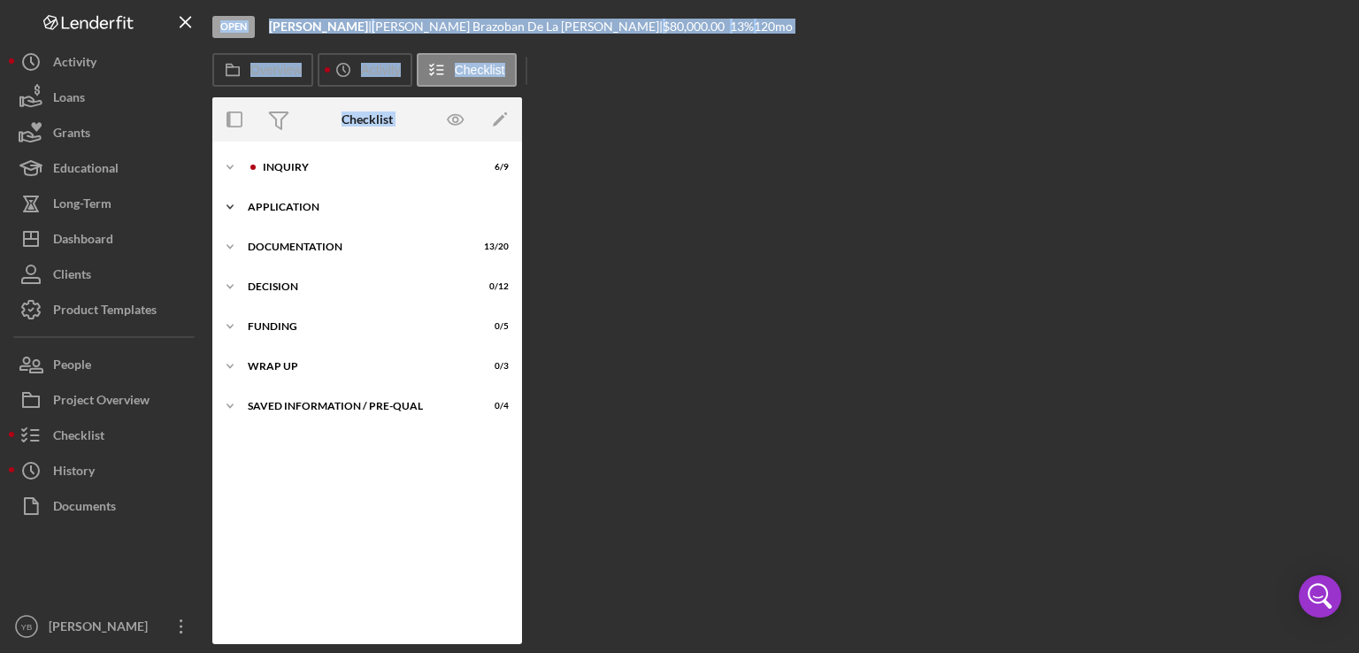
click at [317, 211] on div "Application" at bounding box center [374, 207] width 252 height 11
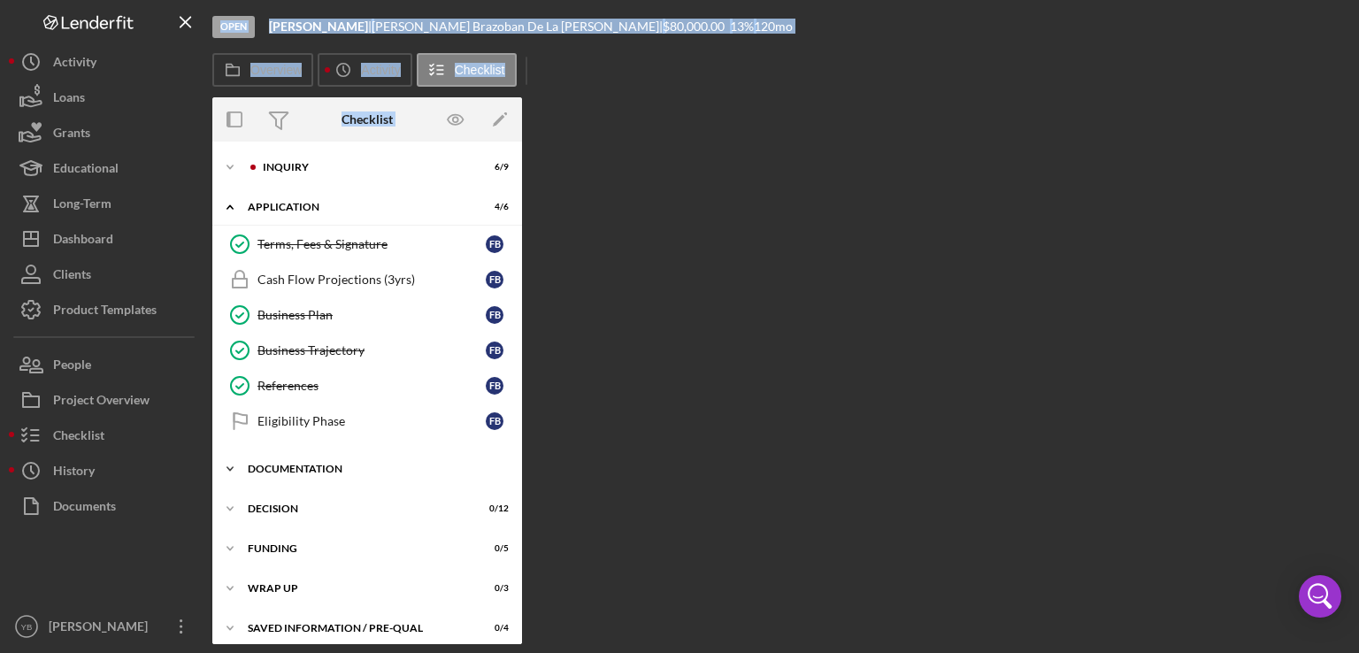
click at [304, 463] on div "Documentation" at bounding box center [374, 468] width 252 height 11
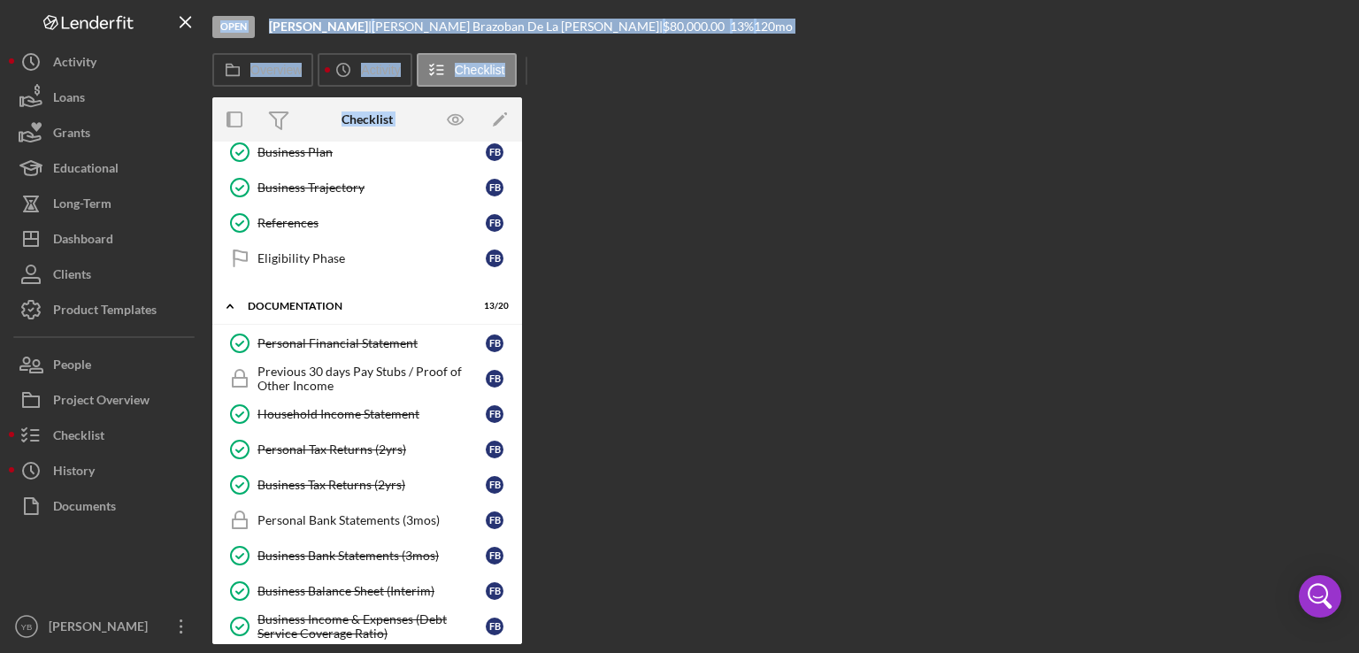
scroll to position [184, 0]
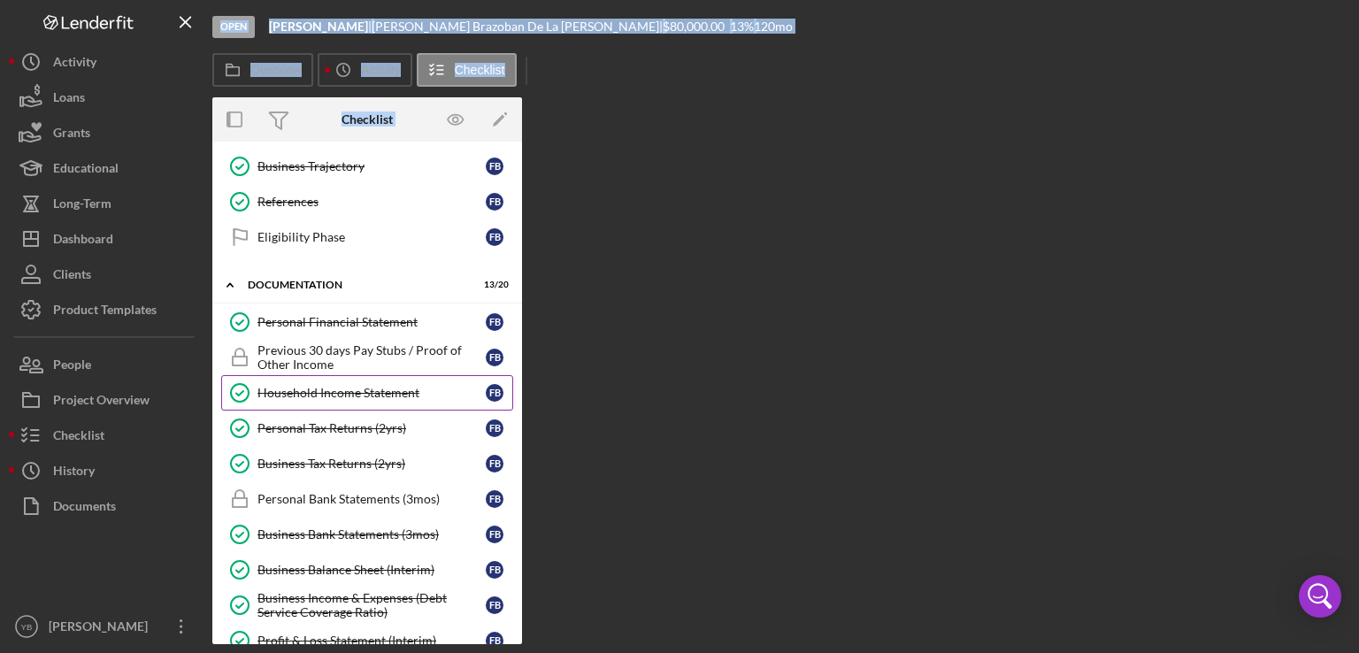
click at [329, 392] on div "Household Income Statement" at bounding box center [371, 393] width 228 height 14
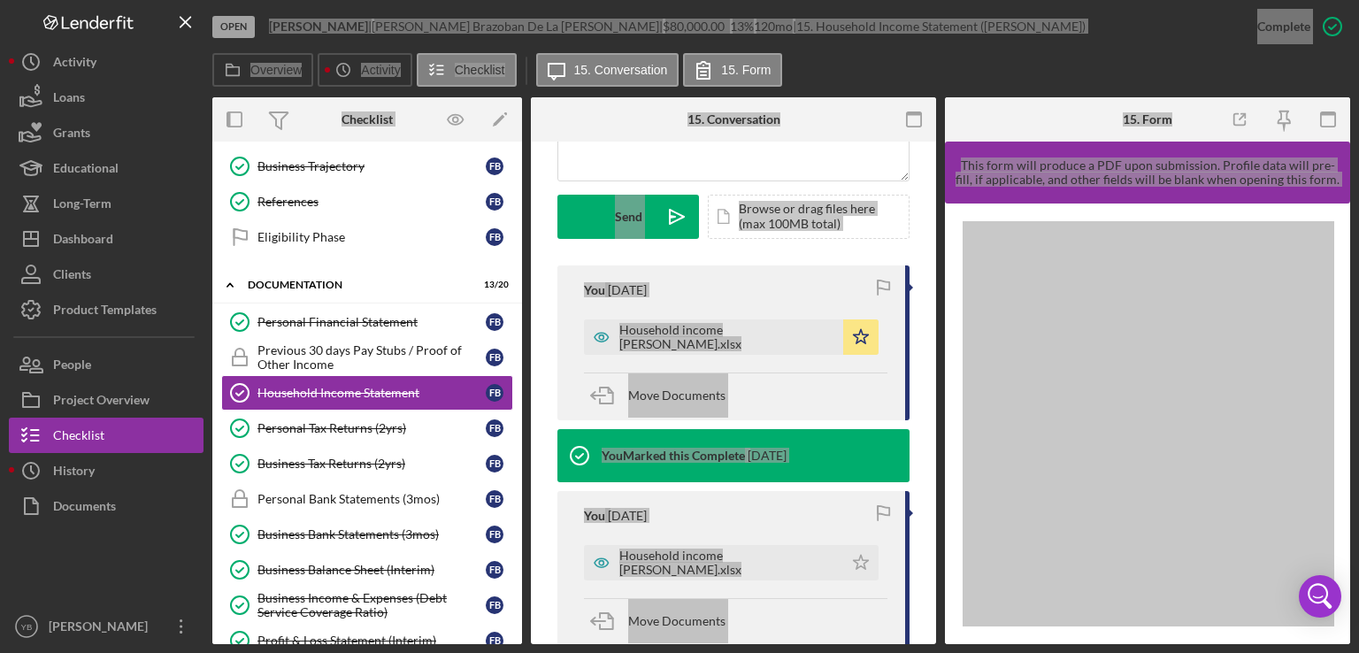
scroll to position [554, 0]
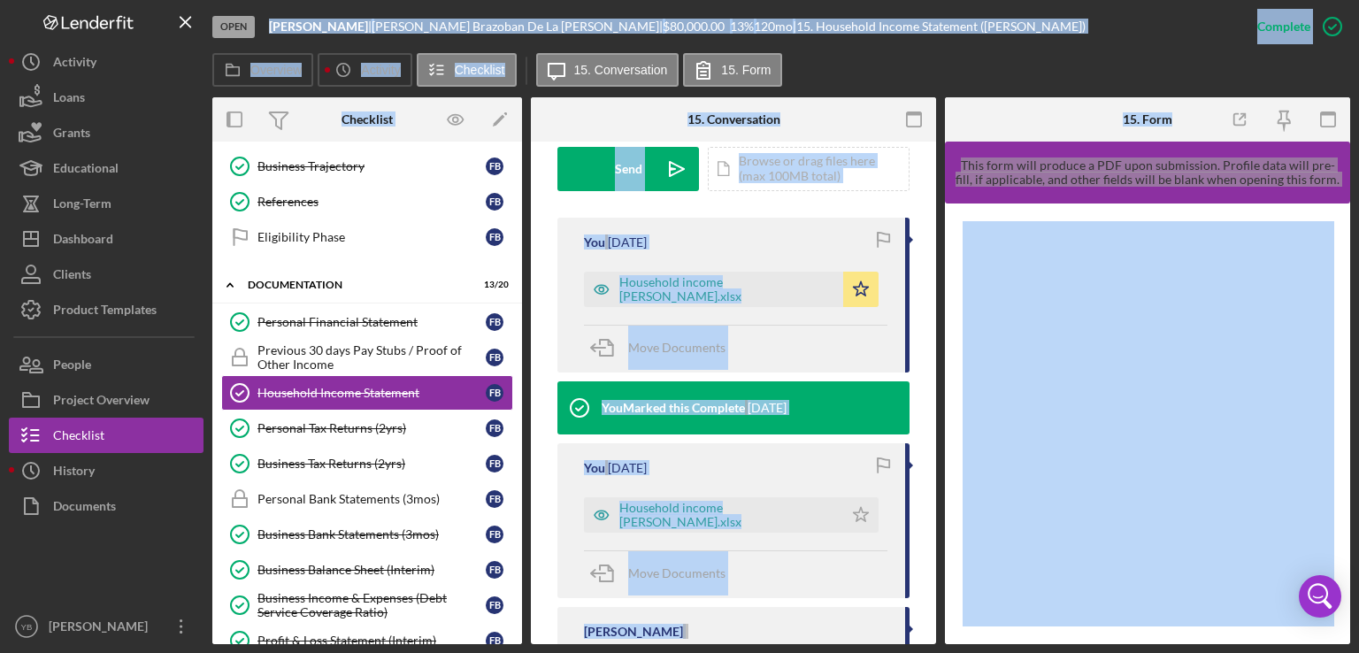
click at [922, 530] on div "This item has been marked complete. In order for [PERSON_NAME] De La [PERSON_NA…" at bounding box center [733, 218] width 405 height 1261
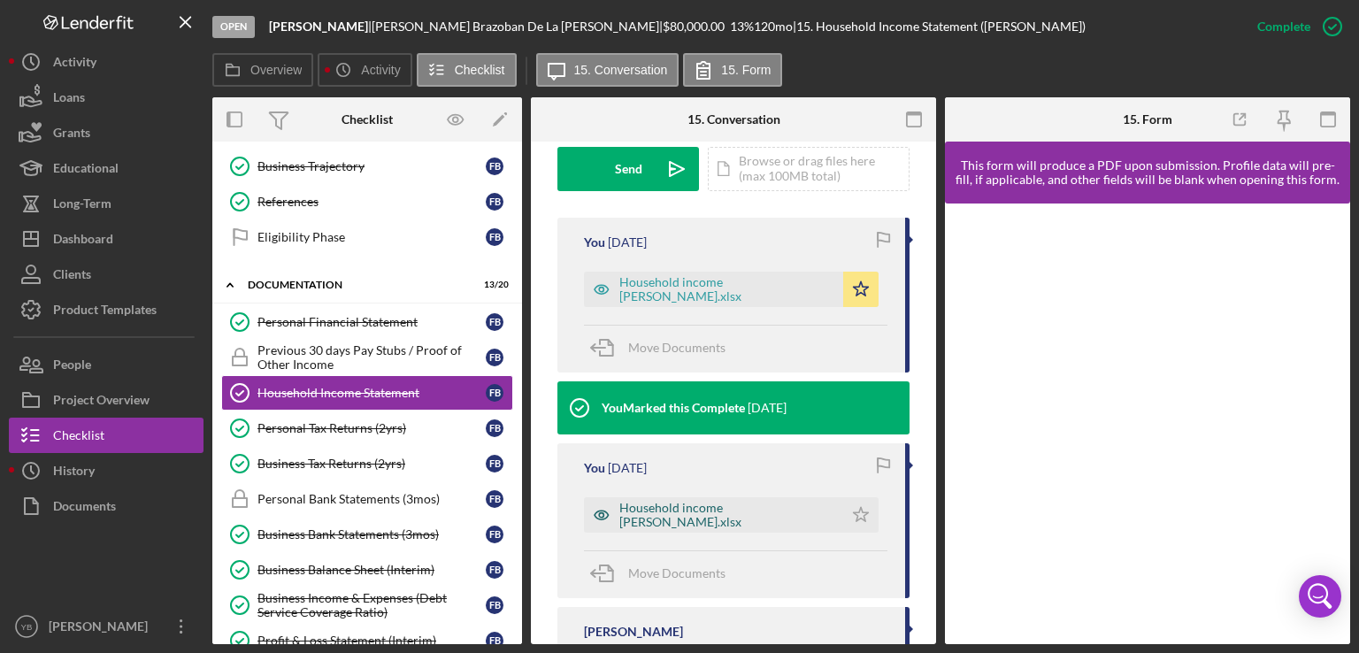
click at [725, 512] on div "Household income [PERSON_NAME].xlsx" at bounding box center [726, 515] width 215 height 28
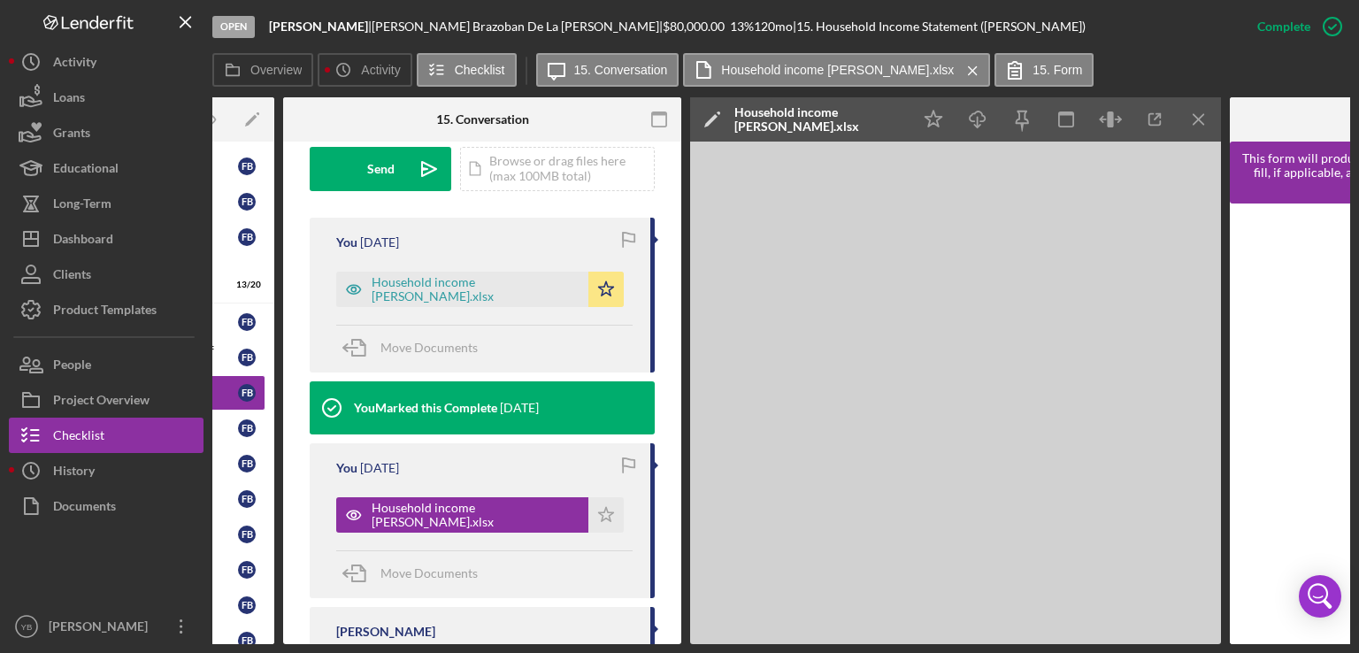
scroll to position [0, 249]
